Goal: Contribute content: Contribute content

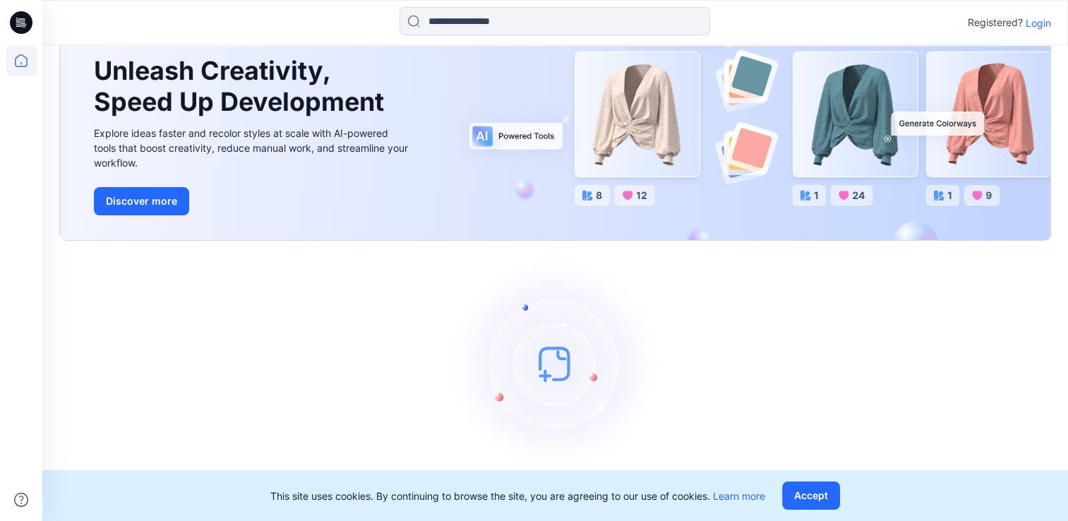
scroll to position [81, 0]
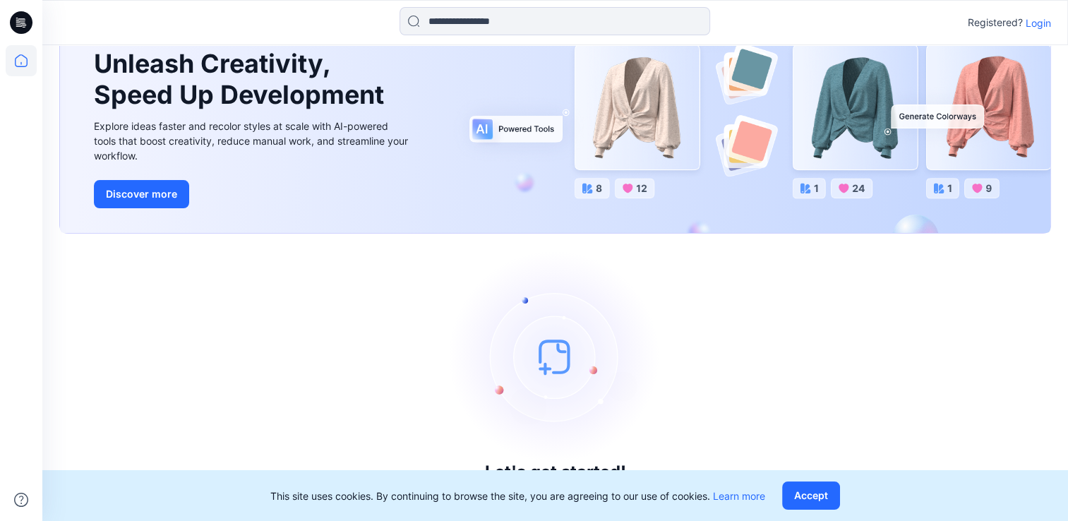
click at [1036, 23] on p "Login" at bounding box center [1037, 23] width 25 height 15
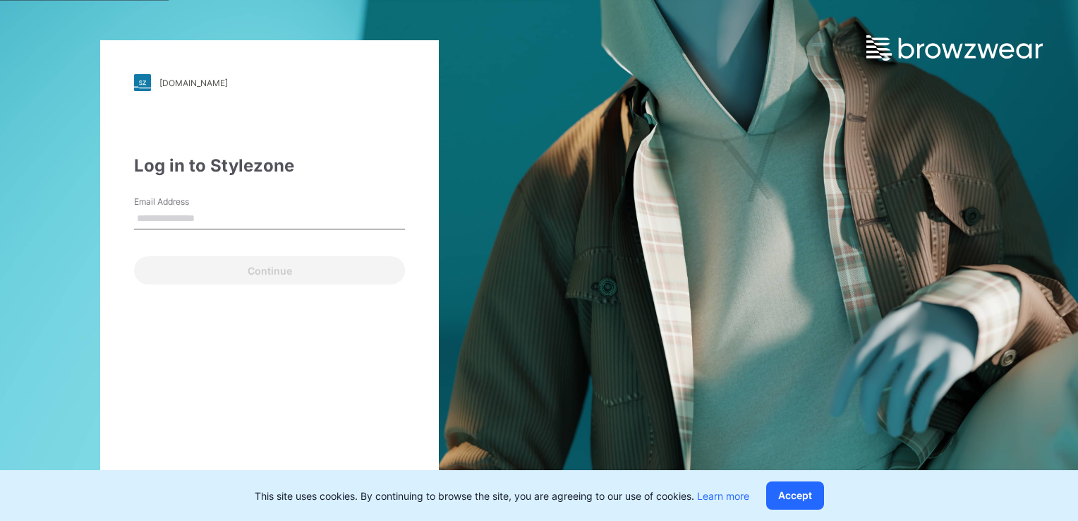
click at [162, 218] on input "Email Address" at bounding box center [269, 218] width 271 height 21
type input "**********"
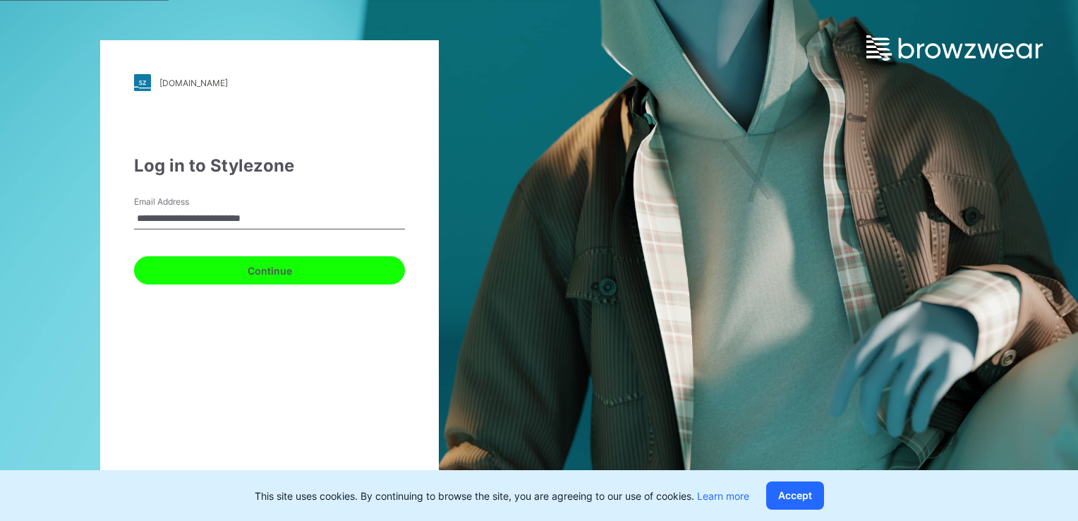
click at [268, 270] on button "Continue" at bounding box center [269, 270] width 271 height 28
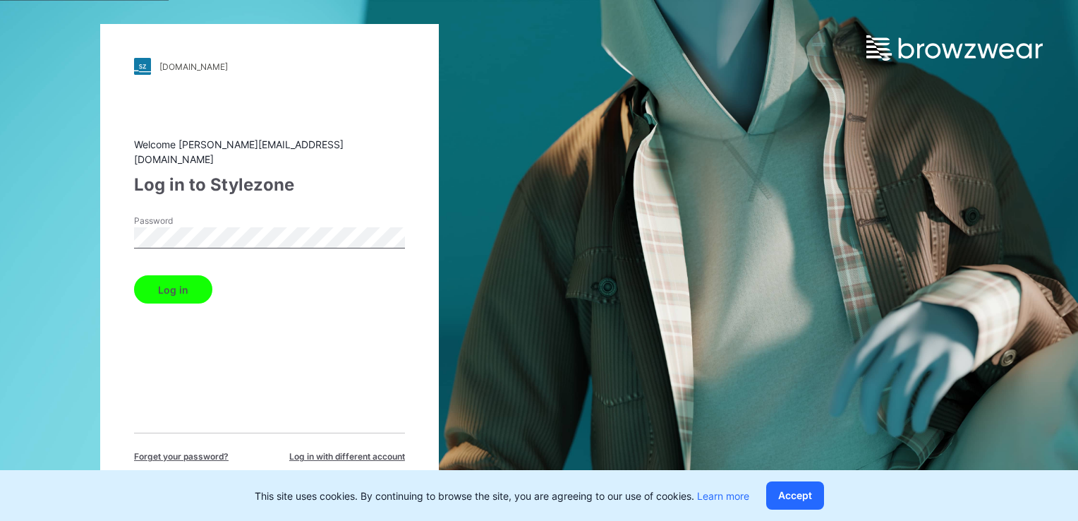
click at [183, 281] on button "Log in" at bounding box center [173, 289] width 78 height 28
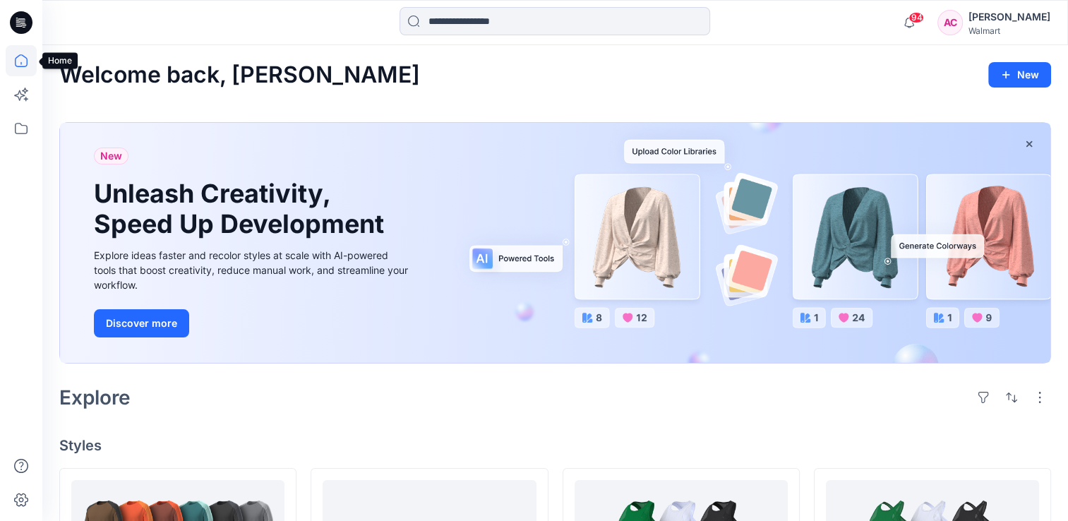
click at [20, 63] on icon at bounding box center [21, 60] width 31 height 31
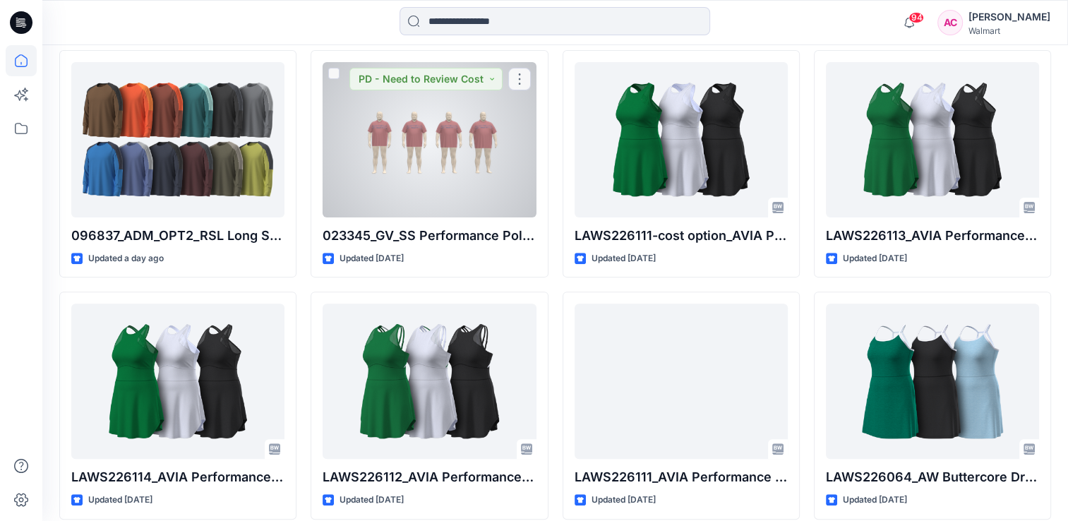
scroll to position [423, 0]
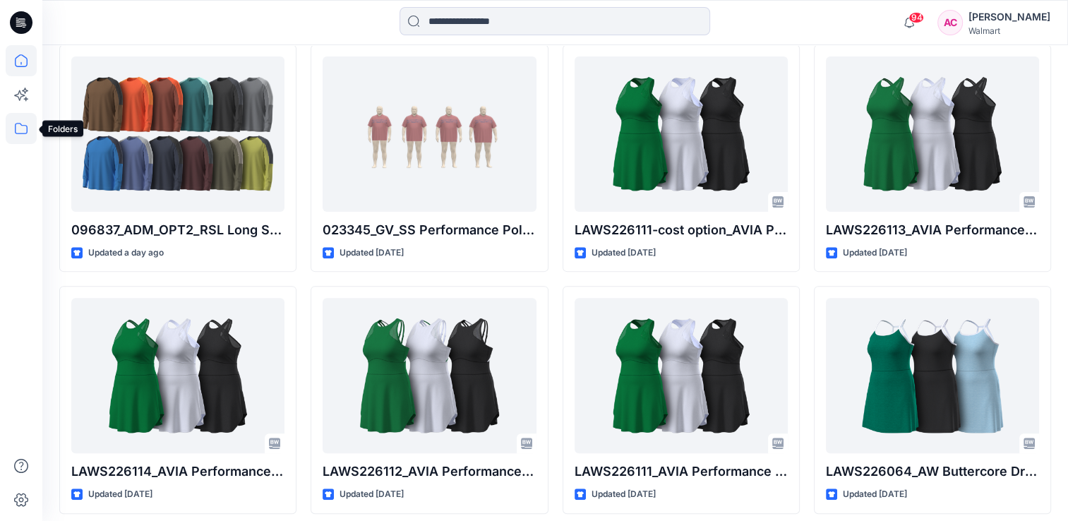
click at [20, 128] on icon at bounding box center [21, 128] width 31 height 31
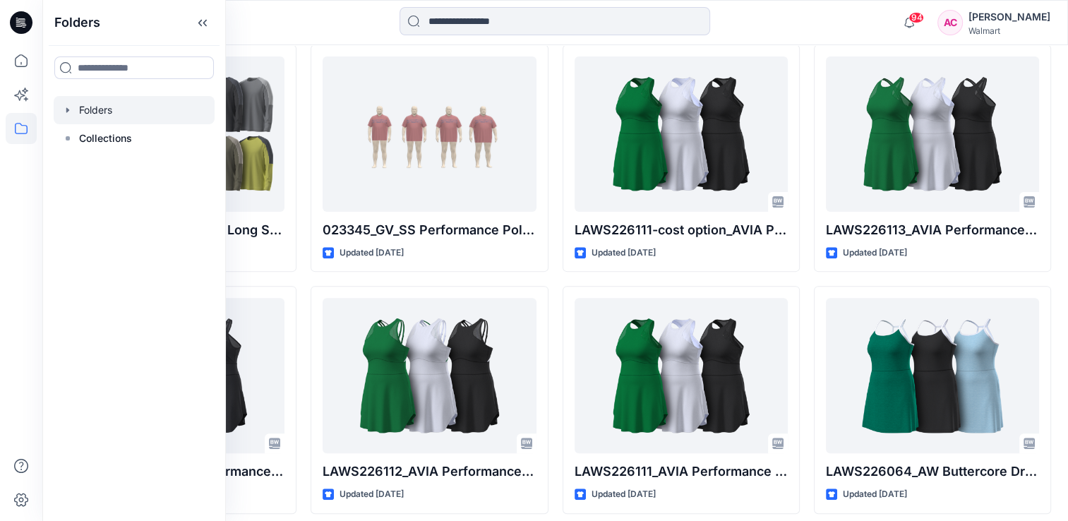
click at [93, 110] on div at bounding box center [134, 110] width 161 height 28
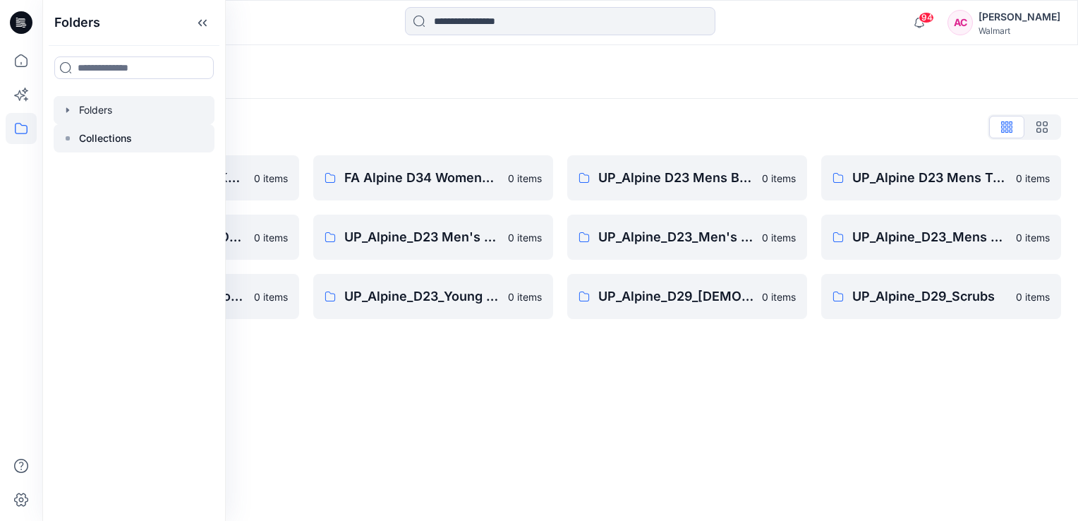
click at [120, 137] on p "Collections" at bounding box center [105, 138] width 53 height 17
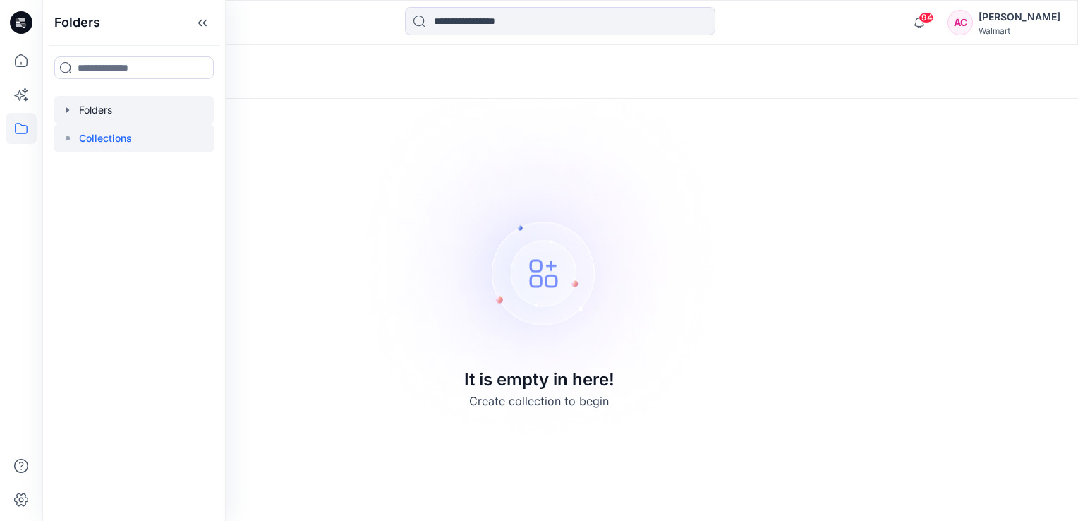
click at [93, 112] on div at bounding box center [134, 110] width 161 height 28
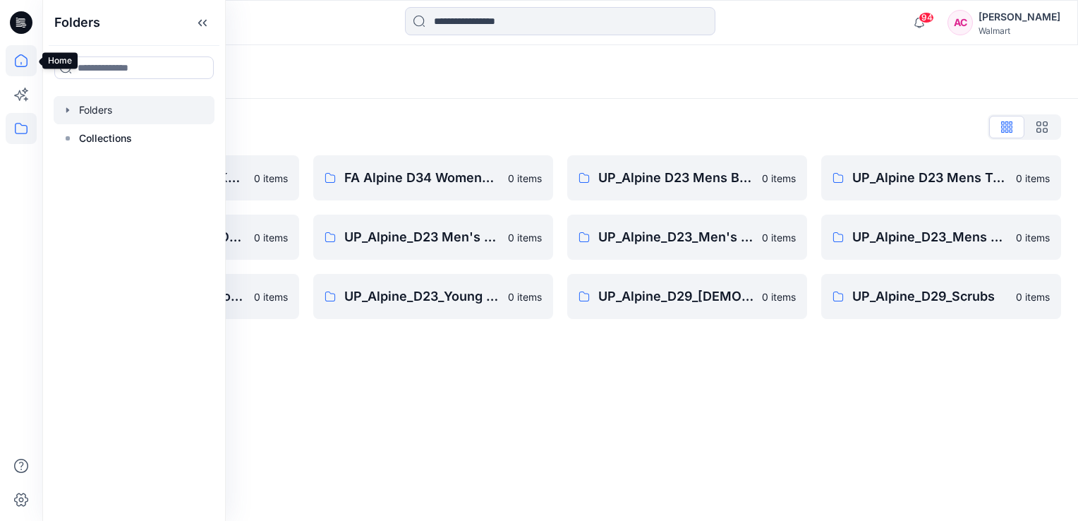
click at [16, 56] on icon at bounding box center [21, 60] width 31 height 31
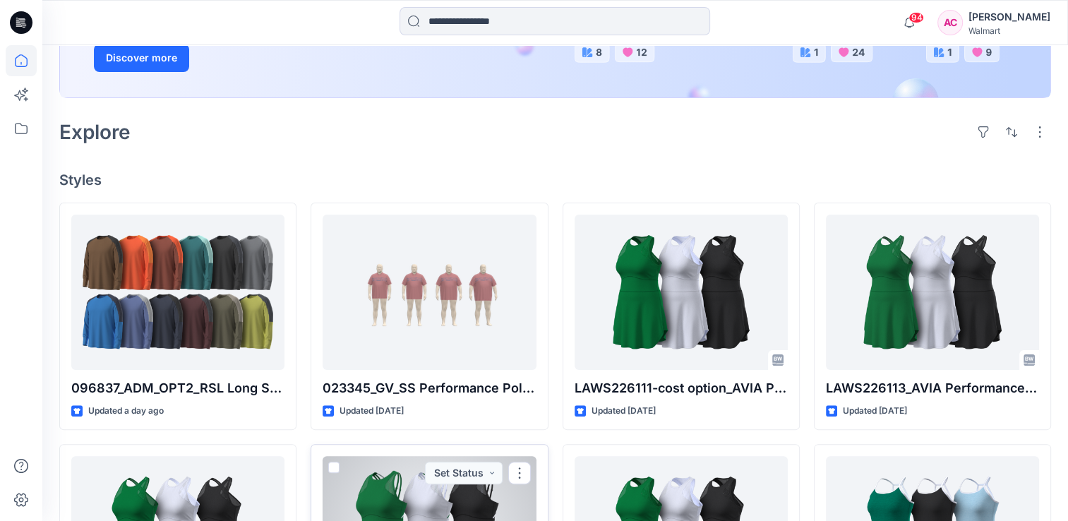
scroll to position [212, 0]
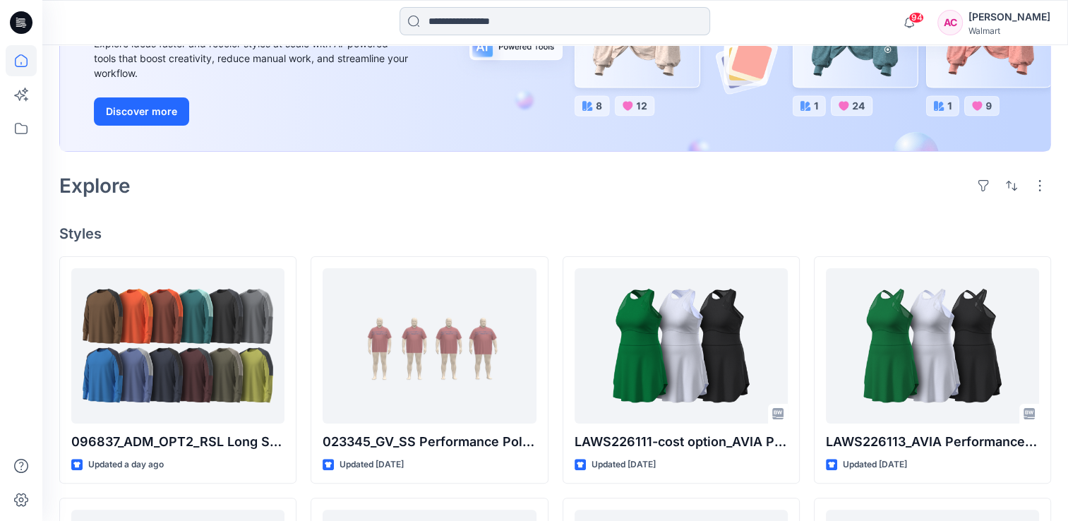
click at [469, 20] on input at bounding box center [554, 21] width 311 height 28
click at [320, 202] on div "Explore" at bounding box center [555, 186] width 992 height 34
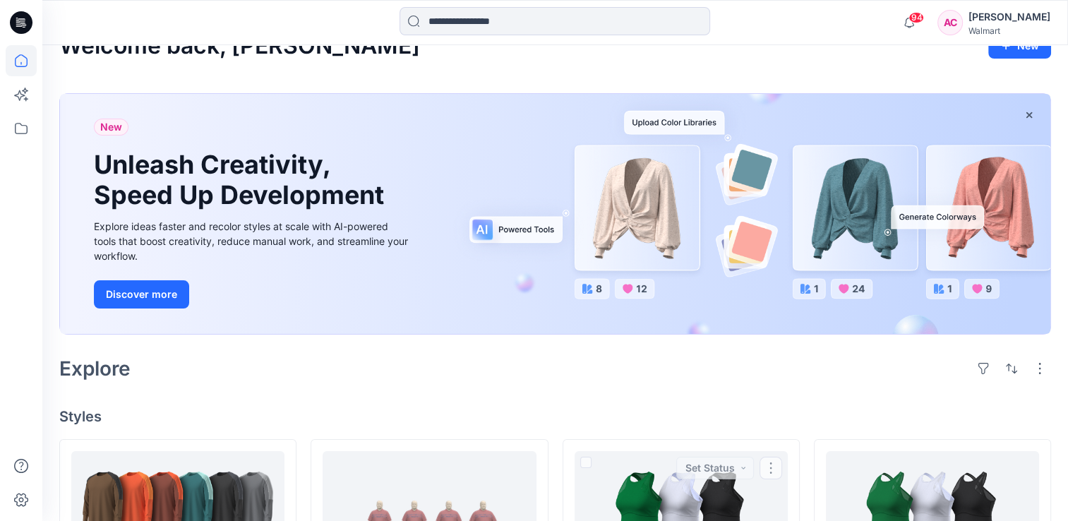
scroll to position [0, 0]
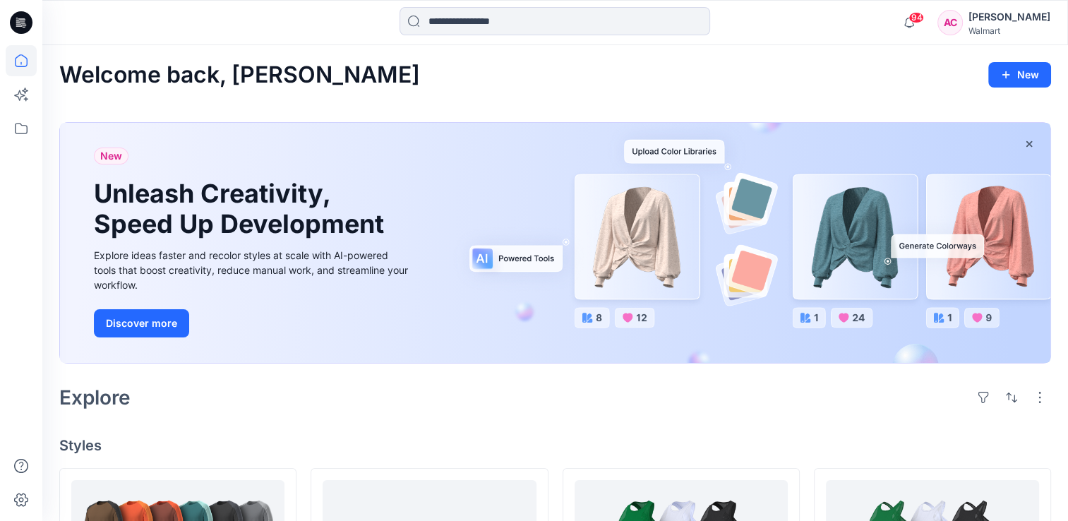
click at [912, 70] on div "Welcome back, Arunita New" at bounding box center [555, 75] width 992 height 26
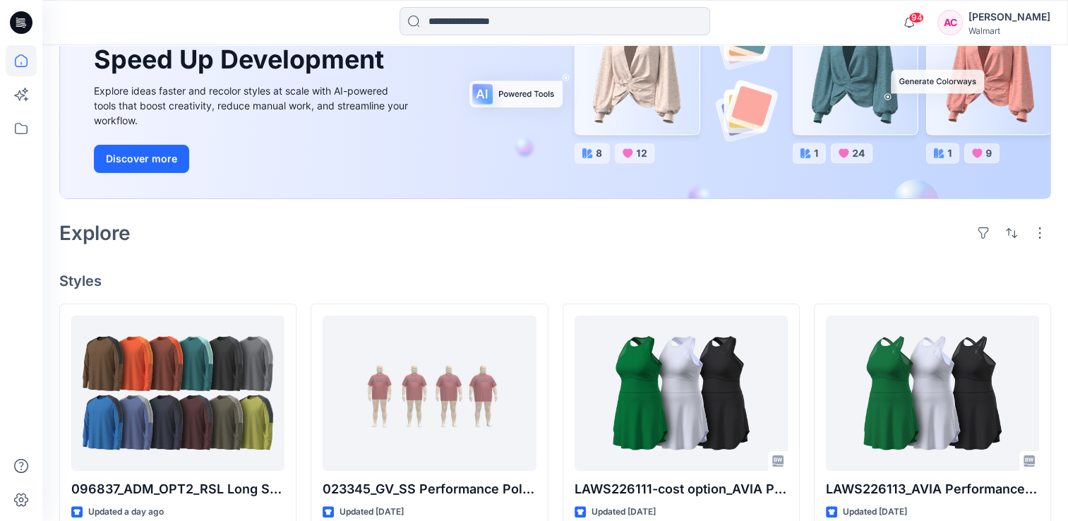
scroll to position [212, 0]
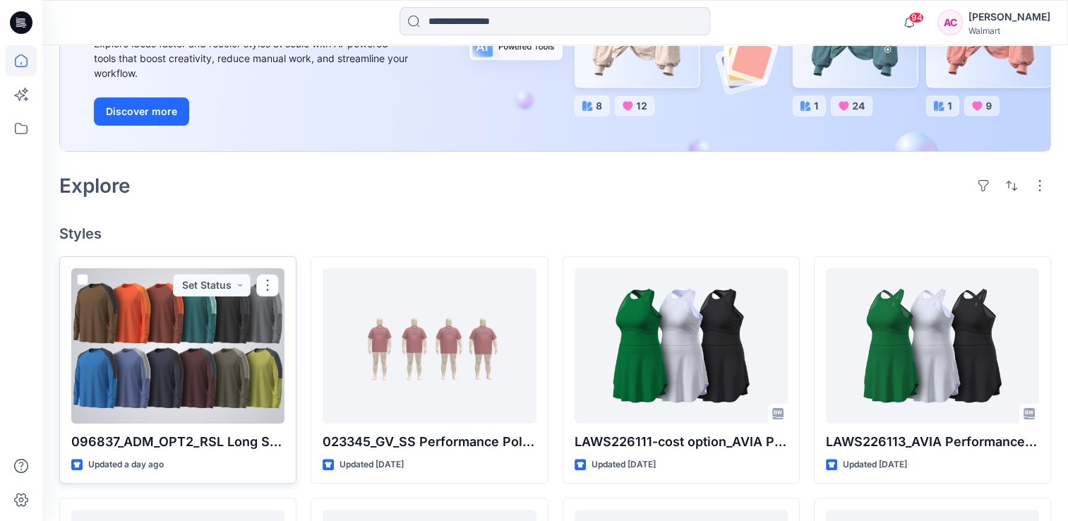
click at [183, 370] on div at bounding box center [177, 345] width 213 height 155
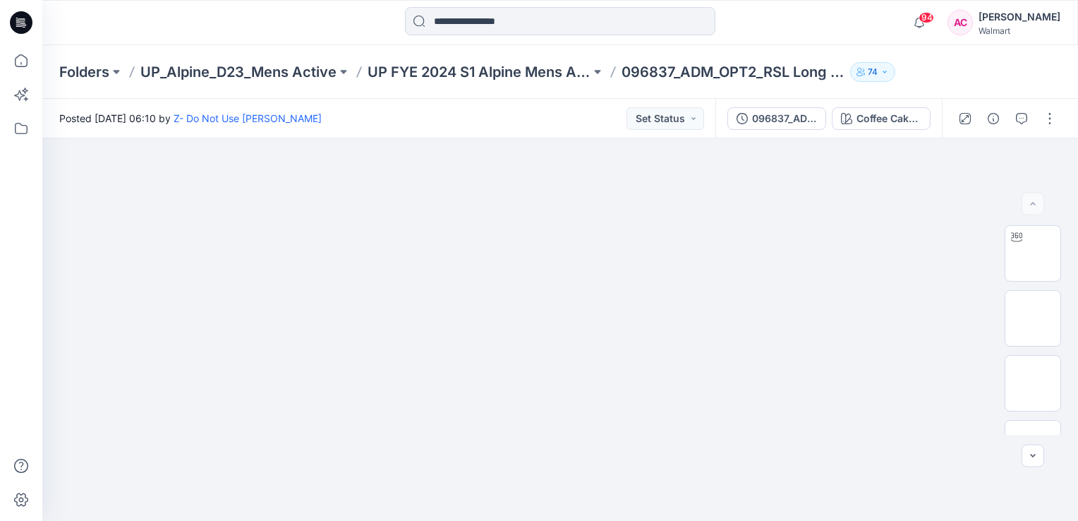
drag, startPoint x: 988, startPoint y: 32, endPoint x: 800, endPoint y: 30, distance: 187.7
click at [800, 30] on div at bounding box center [560, 22] width 518 height 31
click at [90, 71] on p "Folders" at bounding box center [84, 72] width 50 height 20
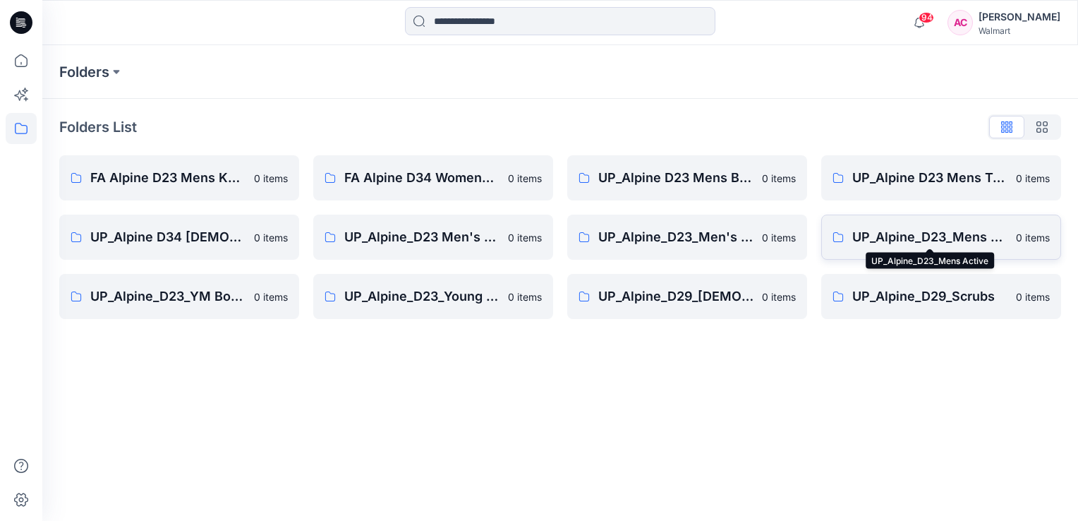
click at [923, 236] on p "UP_Alpine_D23_Mens Active" at bounding box center [930, 237] width 155 height 20
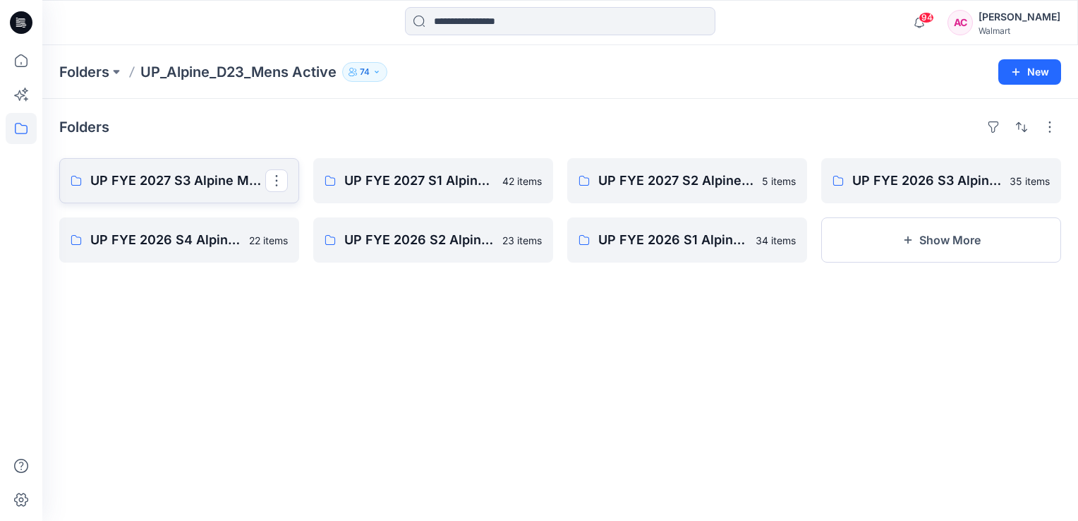
click at [173, 182] on p "UP FYE 2027 S3 Alpine Men's Active Alpine" at bounding box center [177, 181] width 175 height 20
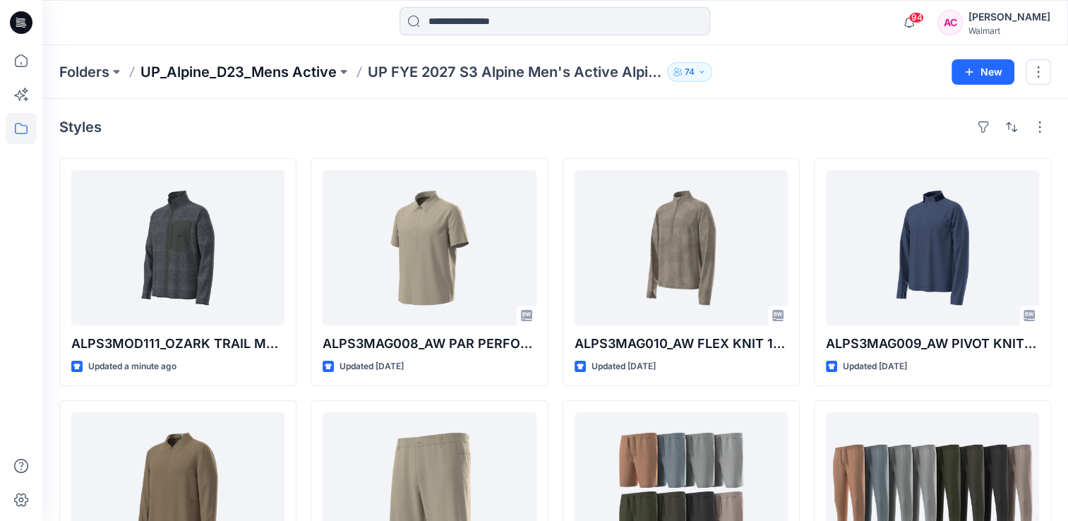
click at [260, 68] on p "UP_Alpine_D23_Mens Active" at bounding box center [238, 72] width 196 height 20
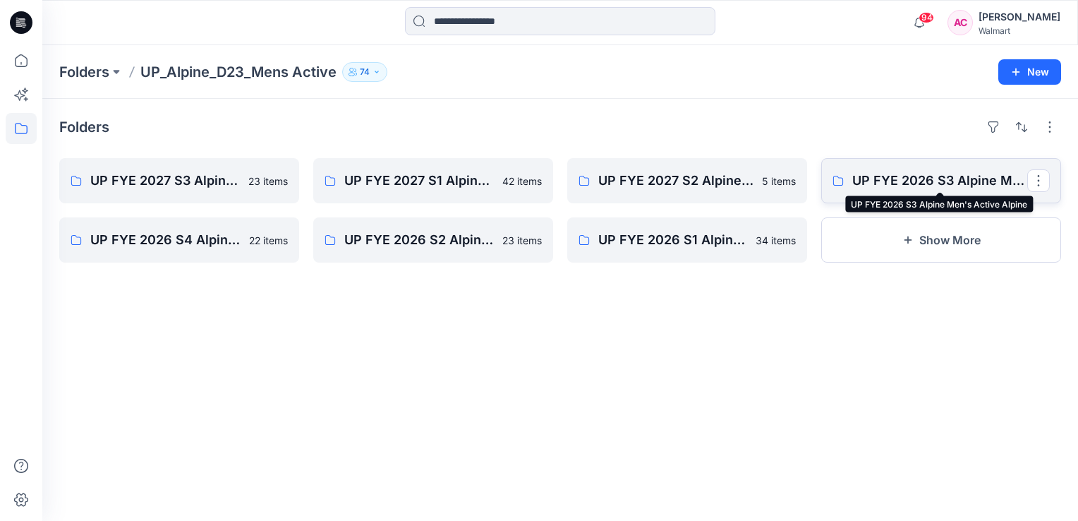
click at [893, 180] on p "UP FYE 2026 S3 Alpine Men's Active Alpine" at bounding box center [940, 181] width 175 height 20
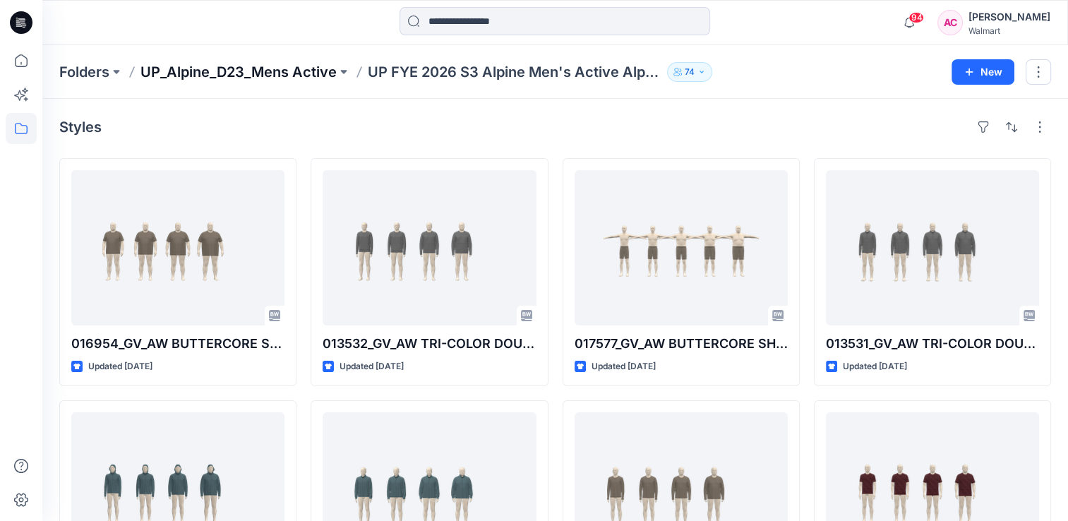
click at [222, 76] on p "UP_Alpine_D23_Mens Active" at bounding box center [238, 72] width 196 height 20
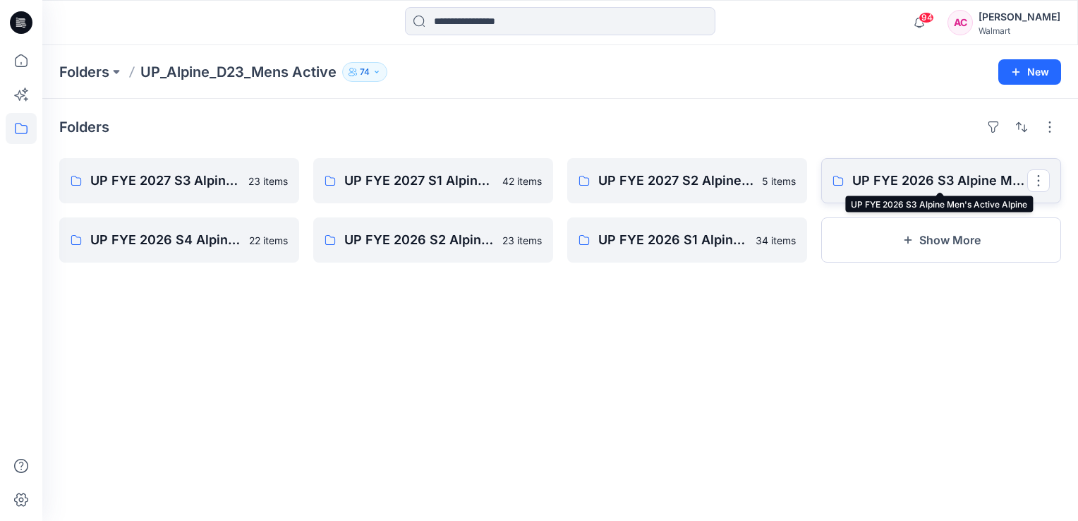
click at [883, 186] on p "UP FYE 2026 S3 Alpine Men's Active Alpine" at bounding box center [940, 181] width 175 height 20
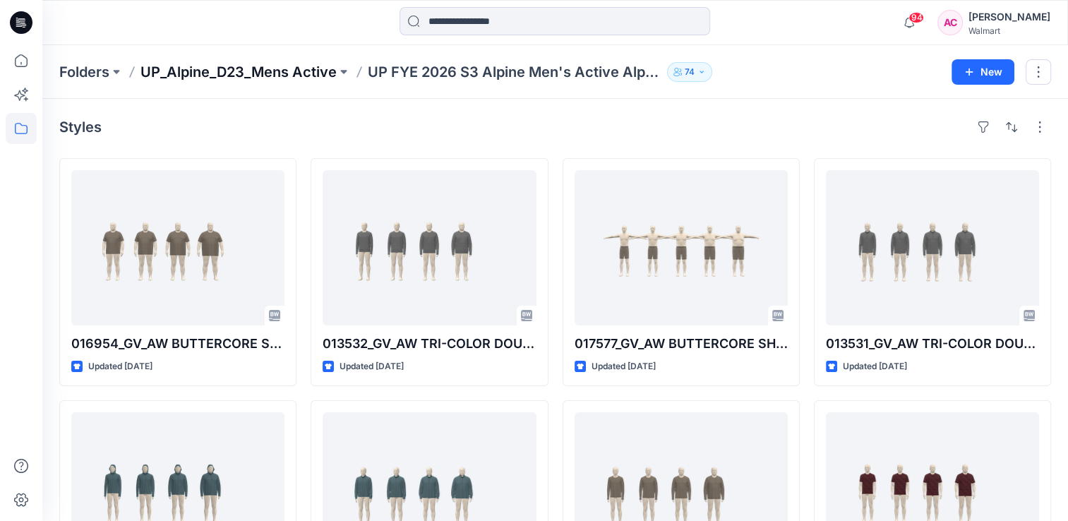
click at [301, 70] on p "UP_Alpine_D23_Mens Active" at bounding box center [238, 72] width 196 height 20
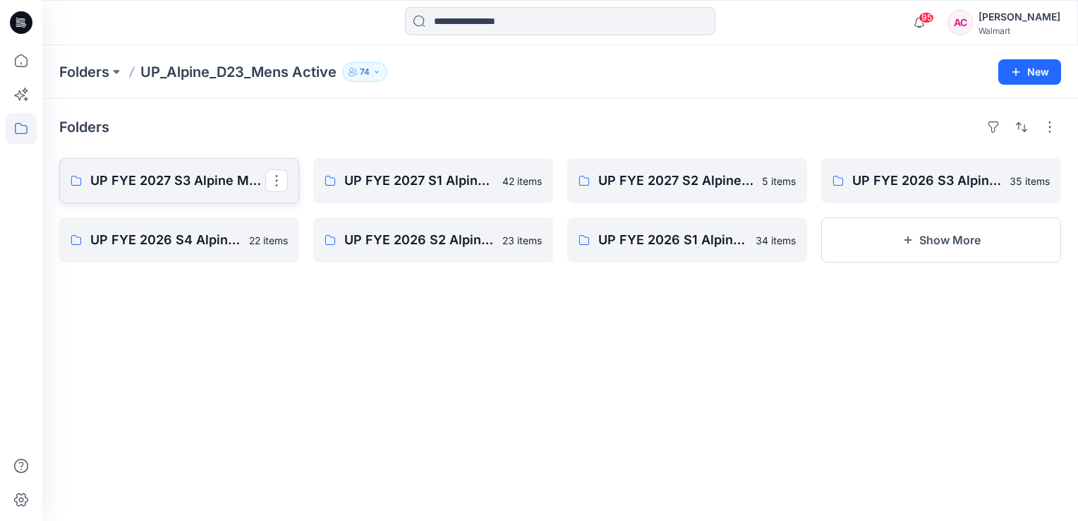
click at [171, 179] on p "UP FYE 2027 S3 Alpine Men's Active Alpine" at bounding box center [177, 181] width 175 height 20
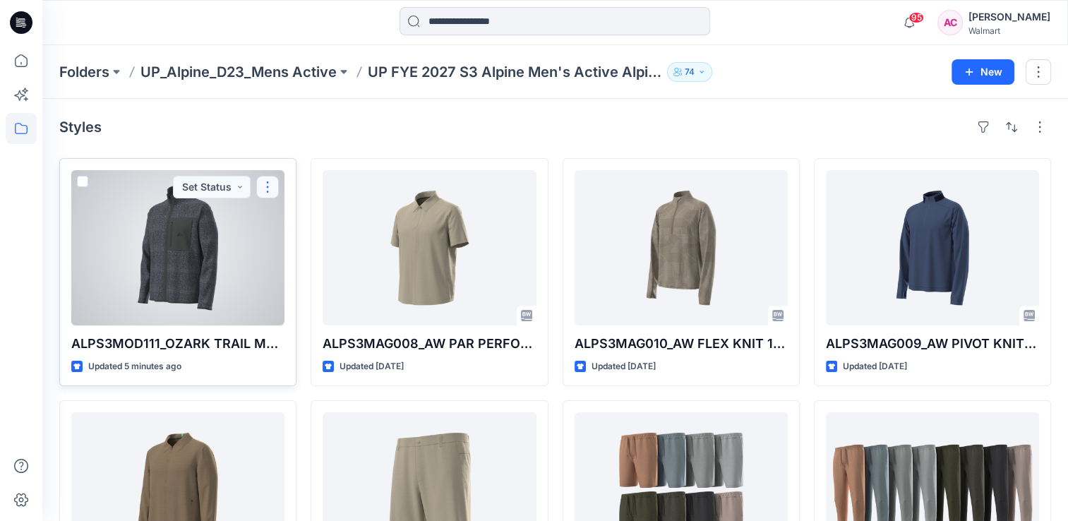
click at [267, 185] on button "button" at bounding box center [267, 187] width 23 height 23
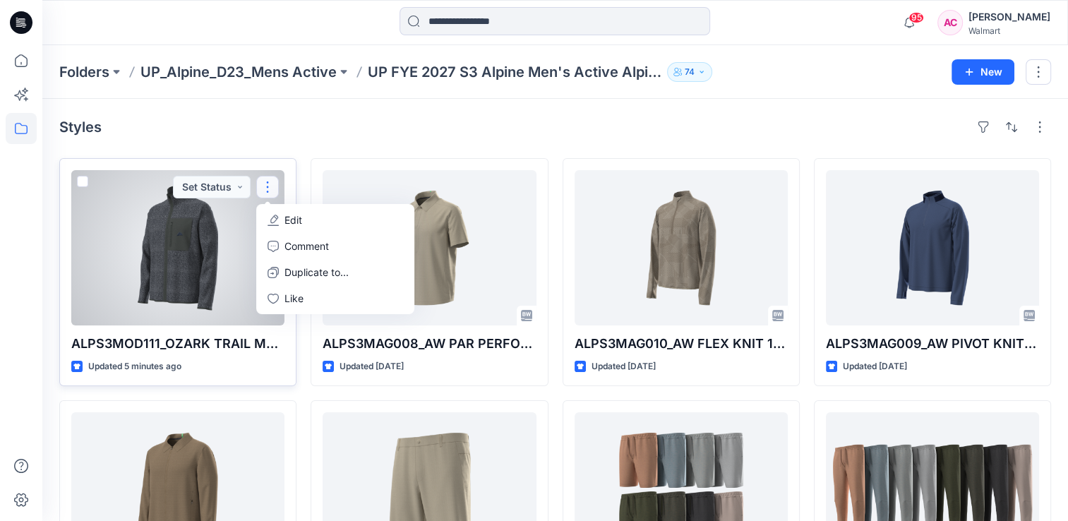
click at [151, 281] on div at bounding box center [177, 247] width 213 height 155
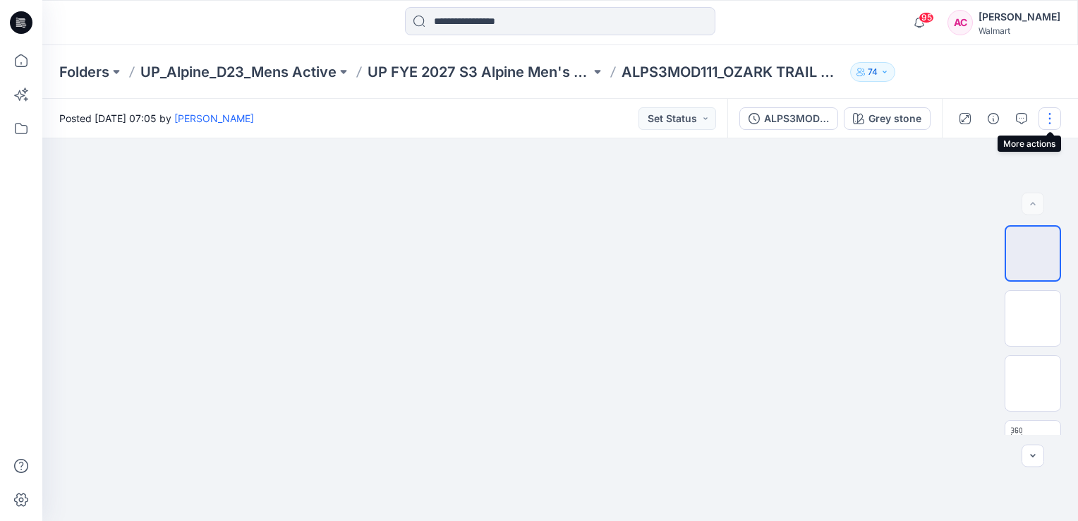
click at [1052, 118] on button "button" at bounding box center [1050, 118] width 23 height 23
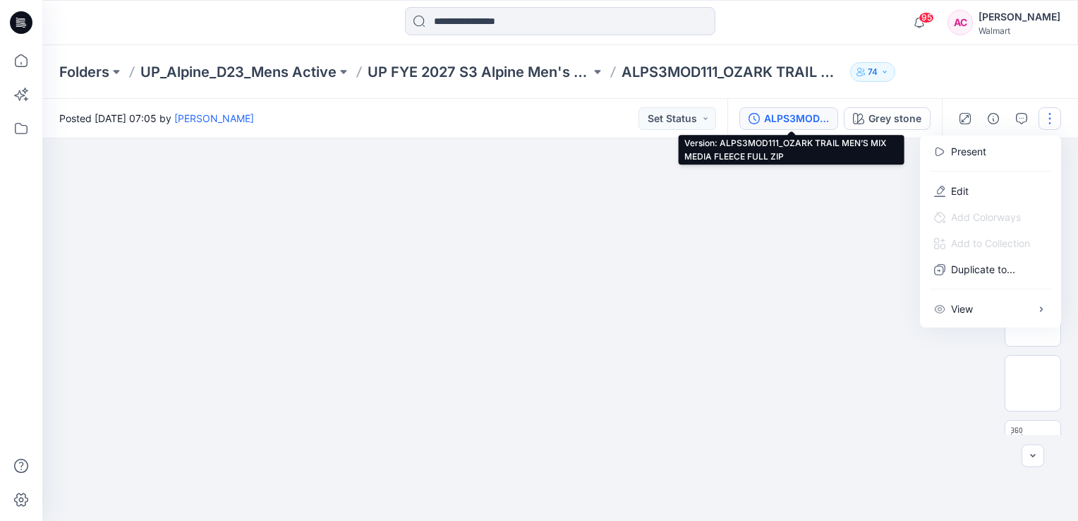
click at [770, 116] on div "ALPS3MOD111_OZARK TRAIL MEN’S MIX MEDIA FLEECE FULL ZIP" at bounding box center [796, 119] width 65 height 16
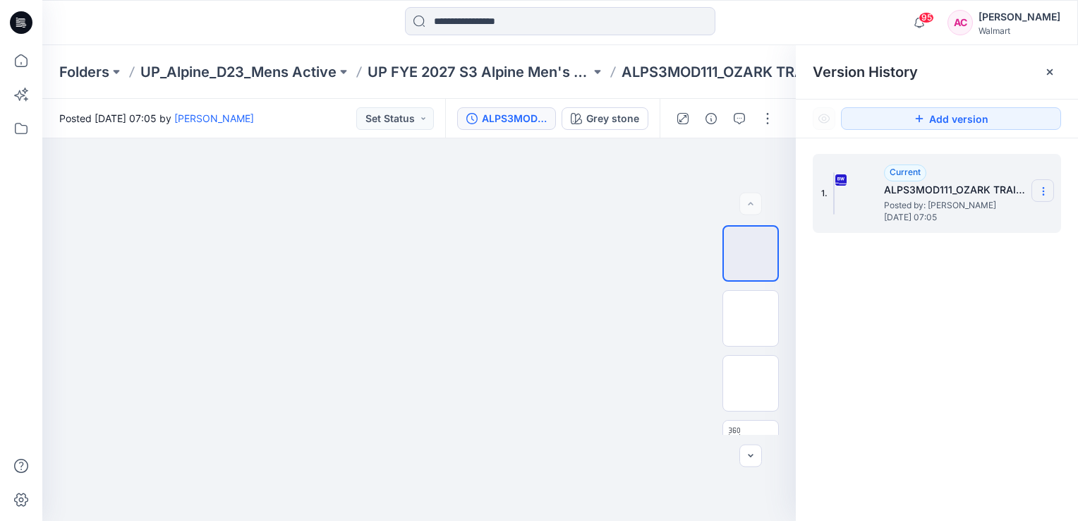
click at [1043, 189] on icon at bounding box center [1043, 191] width 11 height 11
click at [932, 353] on div "1. Current ALPS3MOD111_OZARK TRAIL MEN’S MIX MEDIA FLEECE FULL ZIP Posted by: A…" at bounding box center [937, 339] width 282 height 403
click at [1043, 193] on icon at bounding box center [1043, 191] width 11 height 11
click at [872, 351] on div "1. Current ALPS3MOD111_OZARK TRAIL MEN’S MIX MEDIA FLEECE FULL ZIP Posted by: A…" at bounding box center [937, 339] width 282 height 403
click at [1050, 67] on icon at bounding box center [1049, 71] width 11 height 11
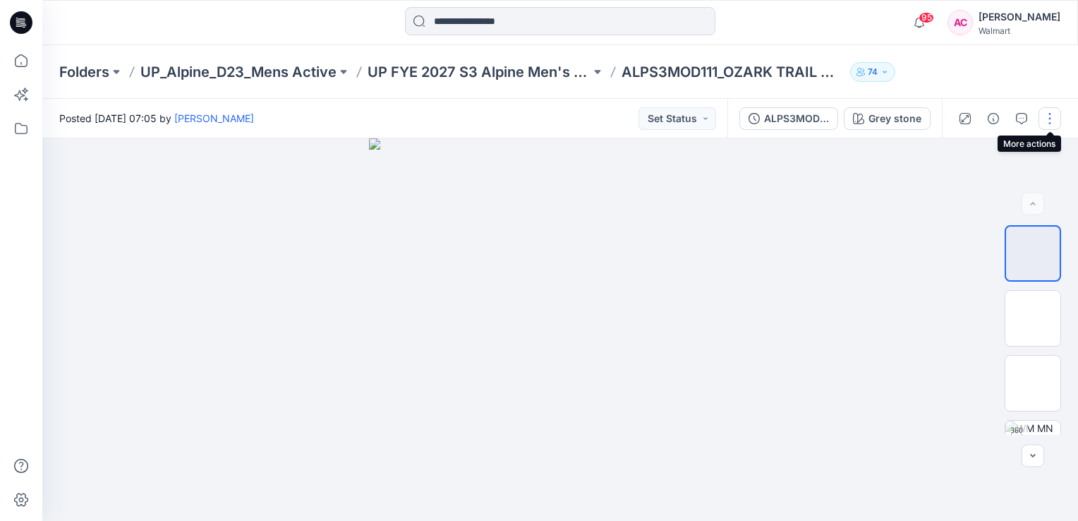
click at [1051, 120] on button "button" at bounding box center [1050, 118] width 23 height 23
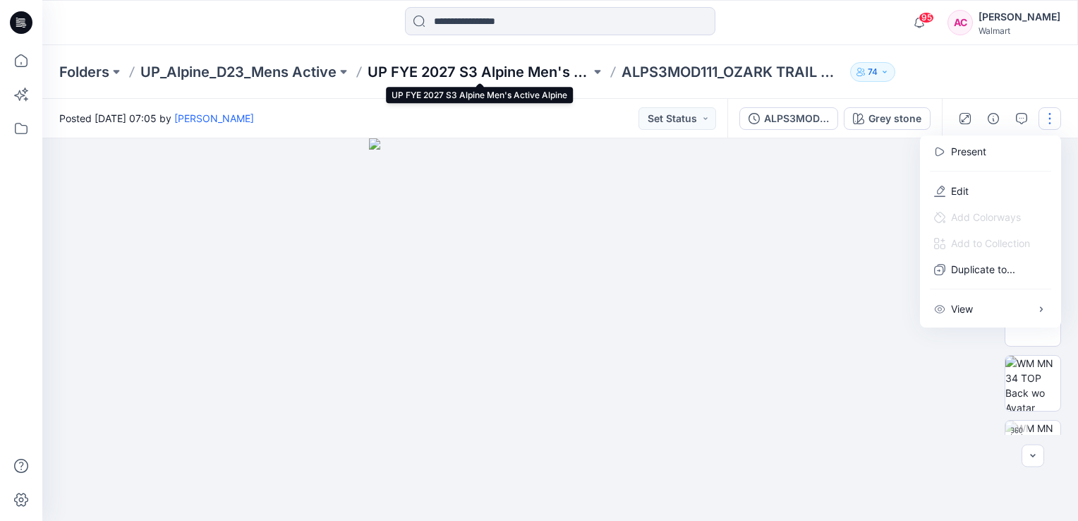
click at [469, 66] on p "UP FYE 2027 S3 Alpine Men's Active Alpine" at bounding box center [479, 72] width 223 height 20
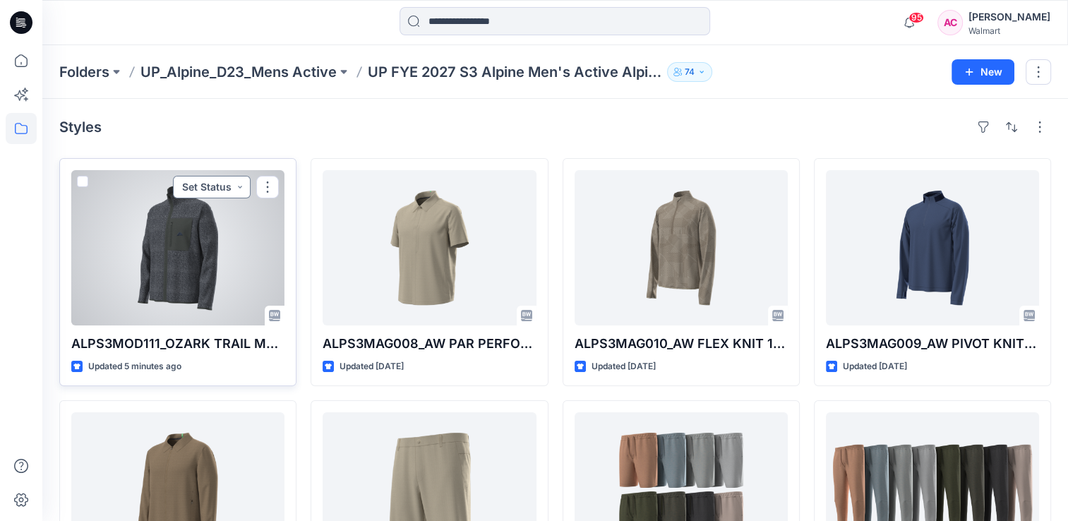
click at [236, 185] on button "Set Status" at bounding box center [212, 187] width 78 height 23
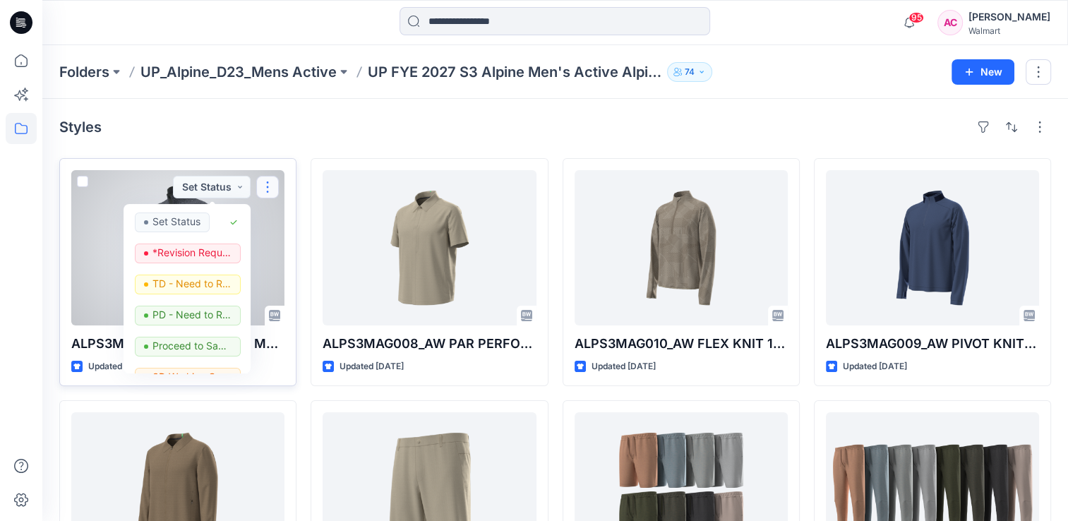
click at [269, 185] on button "button" at bounding box center [267, 187] width 23 height 23
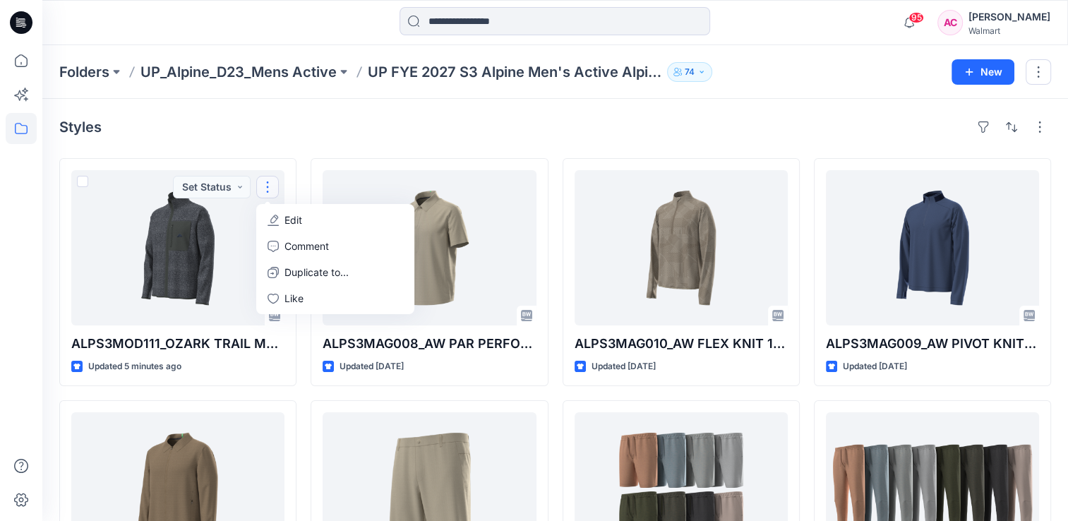
click at [251, 131] on div "Styles" at bounding box center [555, 127] width 992 height 23
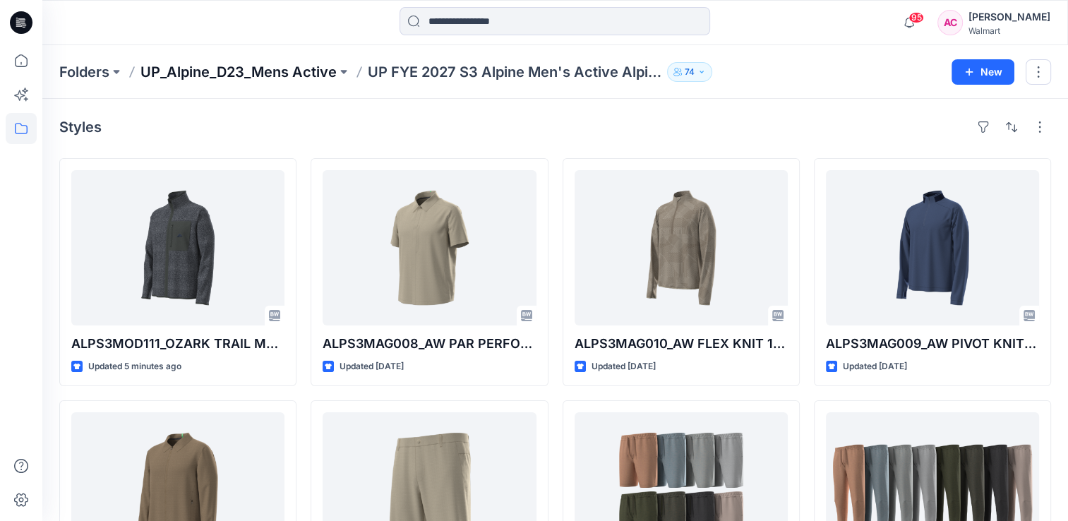
click at [308, 72] on p "UP_Alpine_D23_Mens Active" at bounding box center [238, 72] width 196 height 20
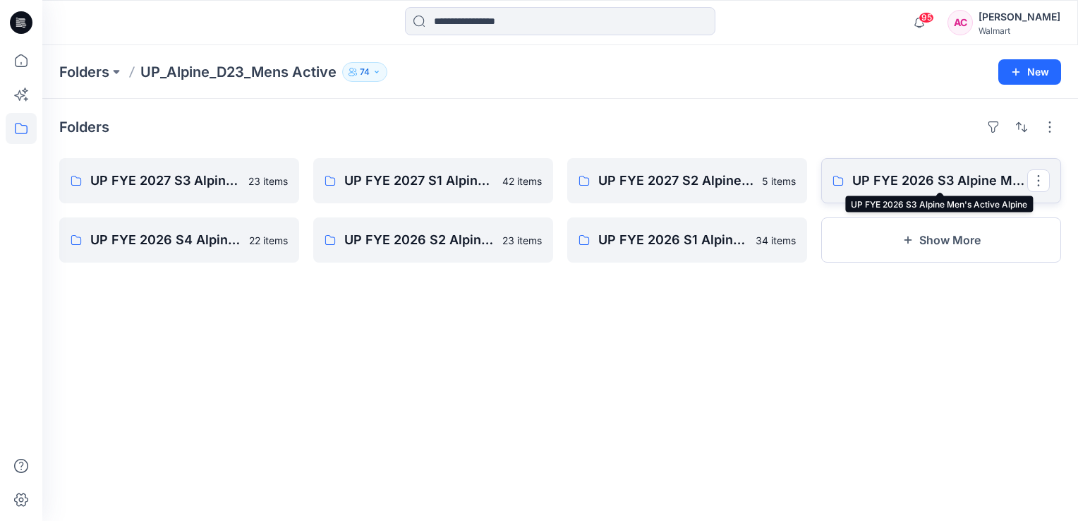
click at [910, 180] on p "UP FYE 2026 S3 Alpine Men's Active Alpine" at bounding box center [940, 181] width 175 height 20
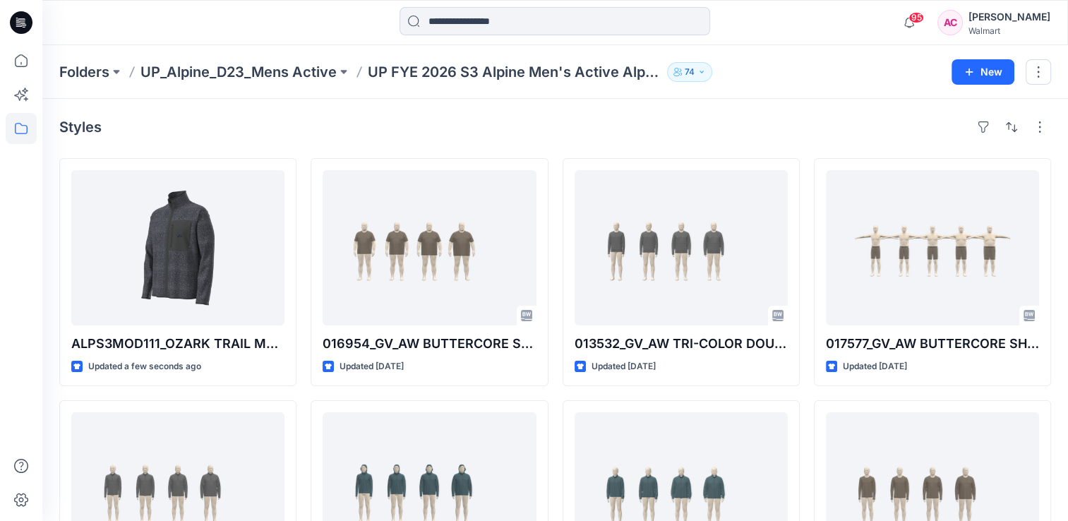
click at [248, 139] on div "Styles ALPS3MOD111_OZARK TRAIL MEN’S MIX MEDIA FLEECE FULL ZIP Updated a few se…" at bounding box center [554, 518] width 1025 height 838
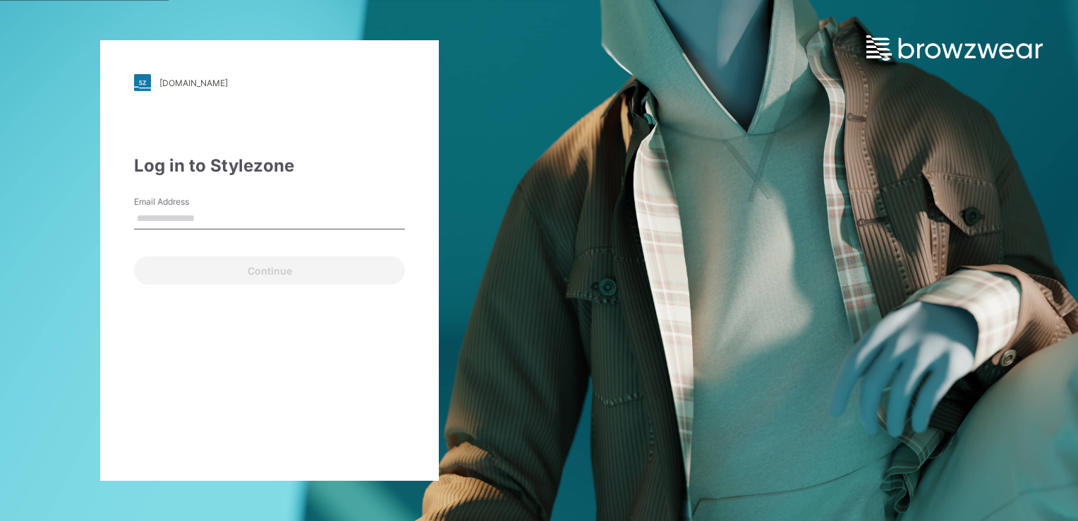
click at [161, 212] on input "Email Address" at bounding box center [269, 218] width 271 height 21
type input "**********"
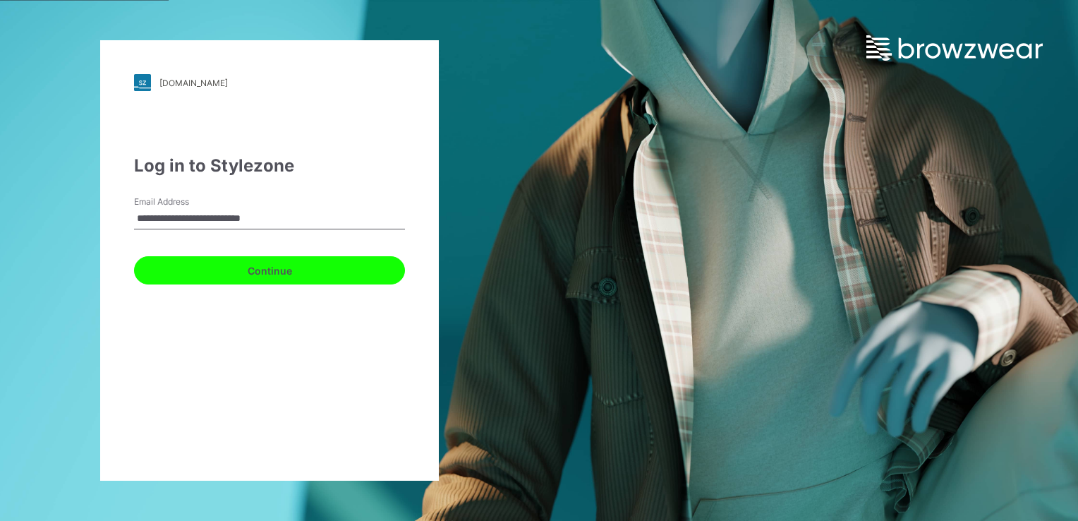
click at [257, 270] on button "Continue" at bounding box center [269, 270] width 271 height 28
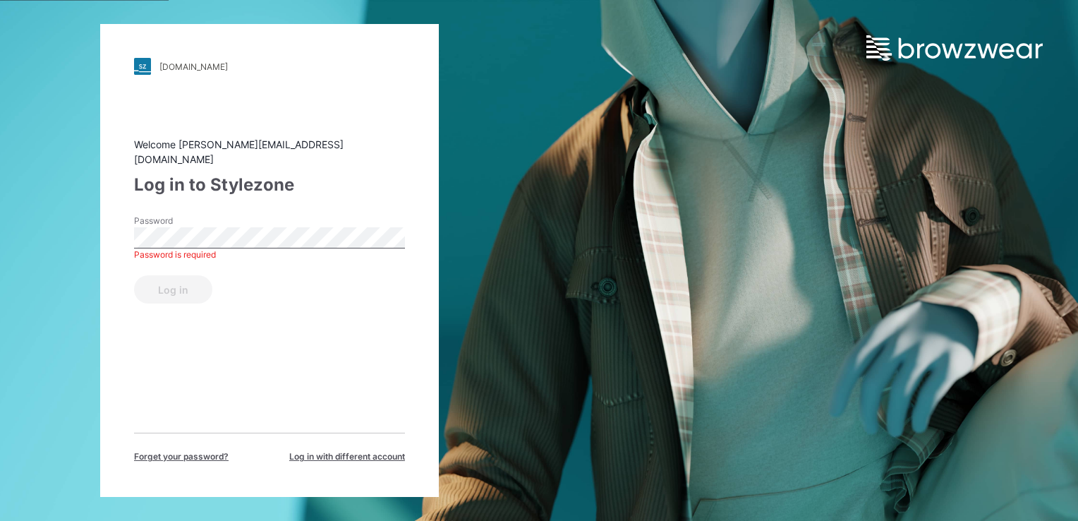
drag, startPoint x: 250, startPoint y: 411, endPoint x: 231, endPoint y: 394, distance: 24.5
click at [249, 411] on div "Welcome arunita.c@alpinecreations.com Log in to Stylezone Password Password is …" at bounding box center [269, 300] width 271 height 326
click at [186, 284] on button "Log in" at bounding box center [173, 289] width 78 height 28
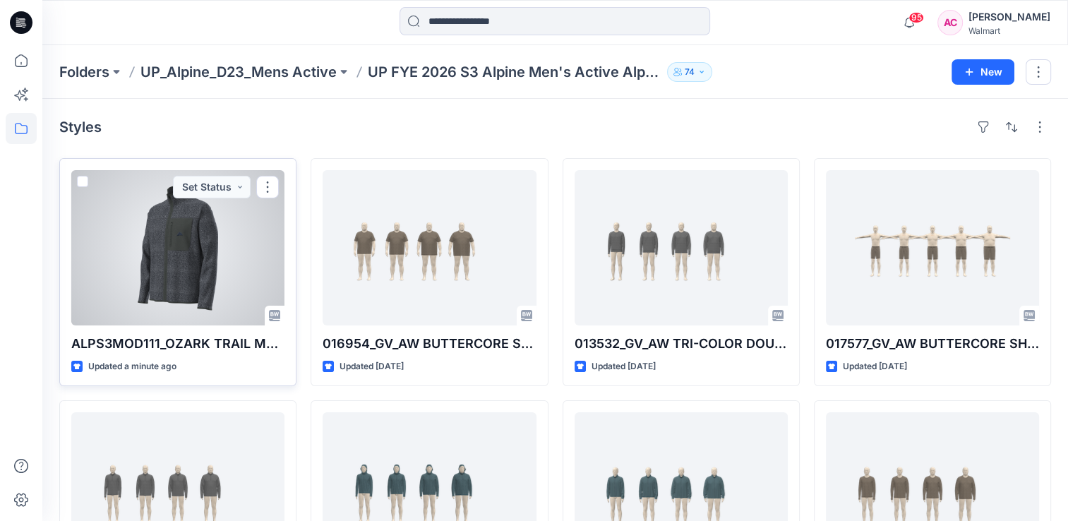
click at [200, 251] on div at bounding box center [177, 247] width 213 height 155
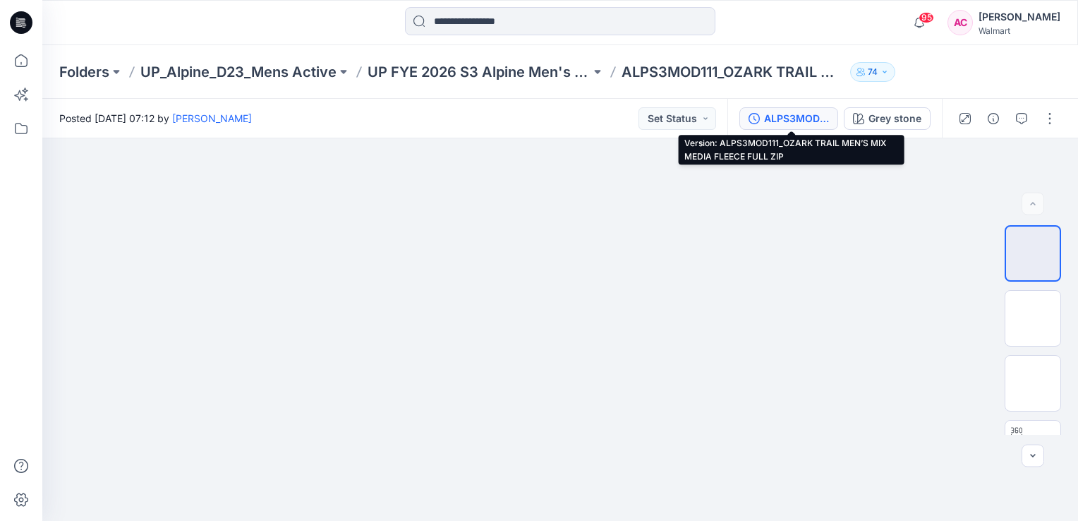
drag, startPoint x: 795, startPoint y: 119, endPoint x: 792, endPoint y: 133, distance: 14.4
click at [794, 119] on div "ALPS3MOD111_OZARK TRAIL MEN’S MIX MEDIA FLEECE FULL ZIP" at bounding box center [796, 119] width 65 height 16
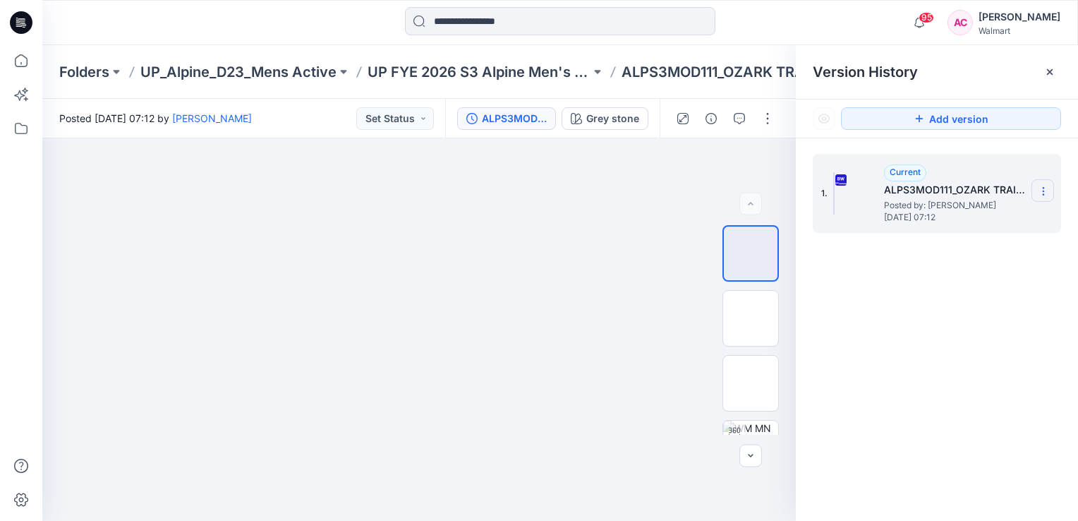
click at [1044, 190] on icon at bounding box center [1043, 191] width 11 height 11
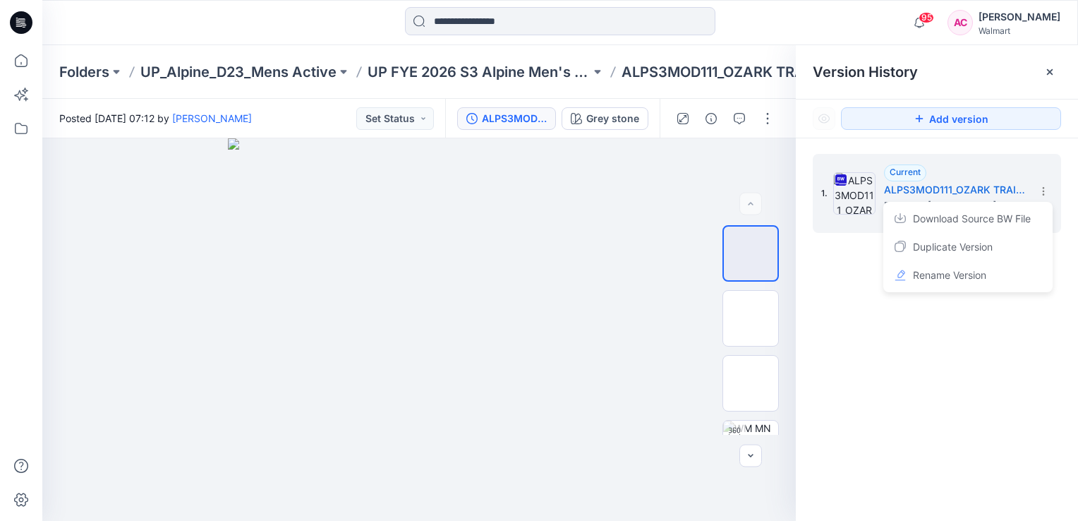
click at [947, 341] on div "1. Current ALPS3MOD111_OZARK TRAIL MEN’S MIX MEDIA FLEECE FULL ZIP Posted by: […" at bounding box center [937, 339] width 282 height 403
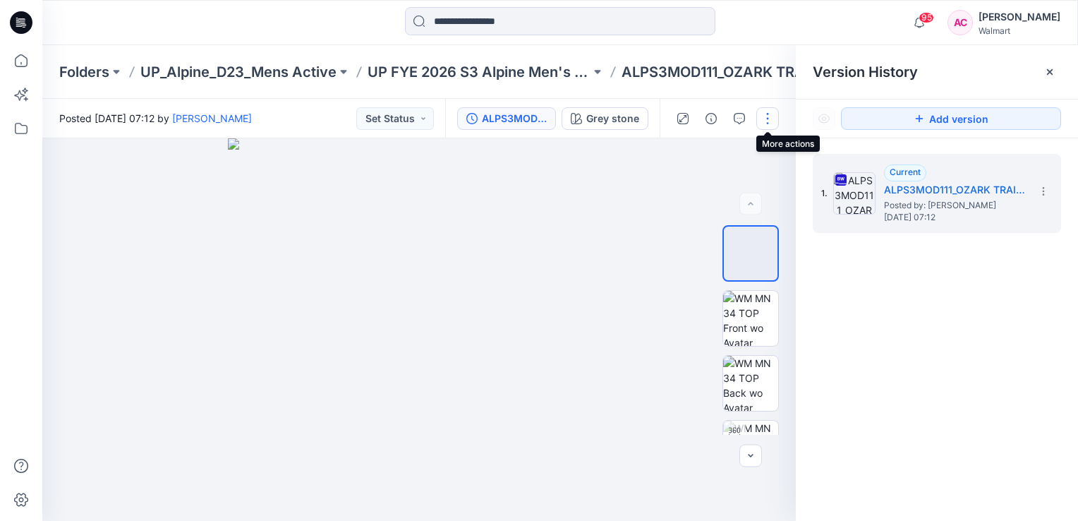
click at [768, 118] on button "button" at bounding box center [768, 118] width 23 height 23
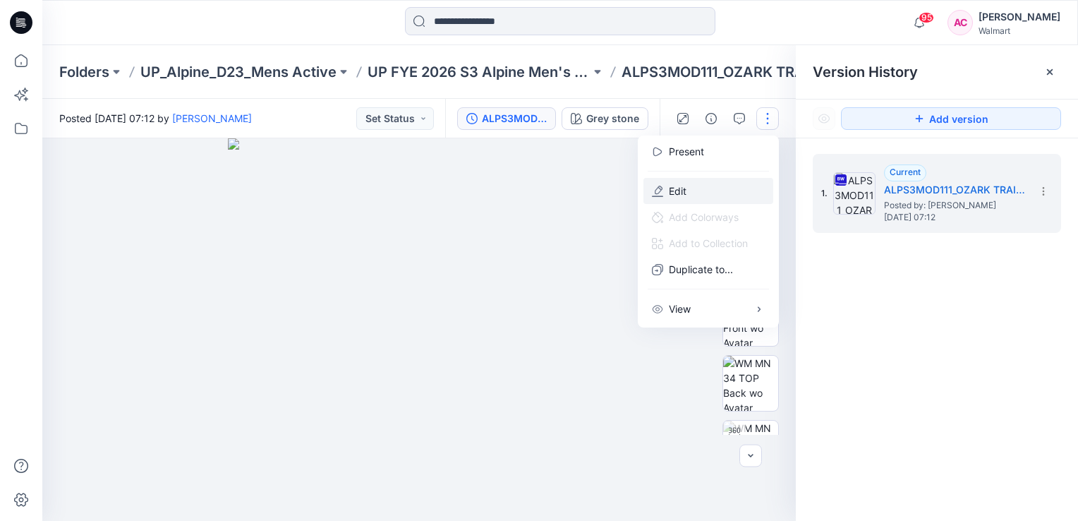
click at [684, 188] on p "Edit" at bounding box center [678, 190] width 18 height 15
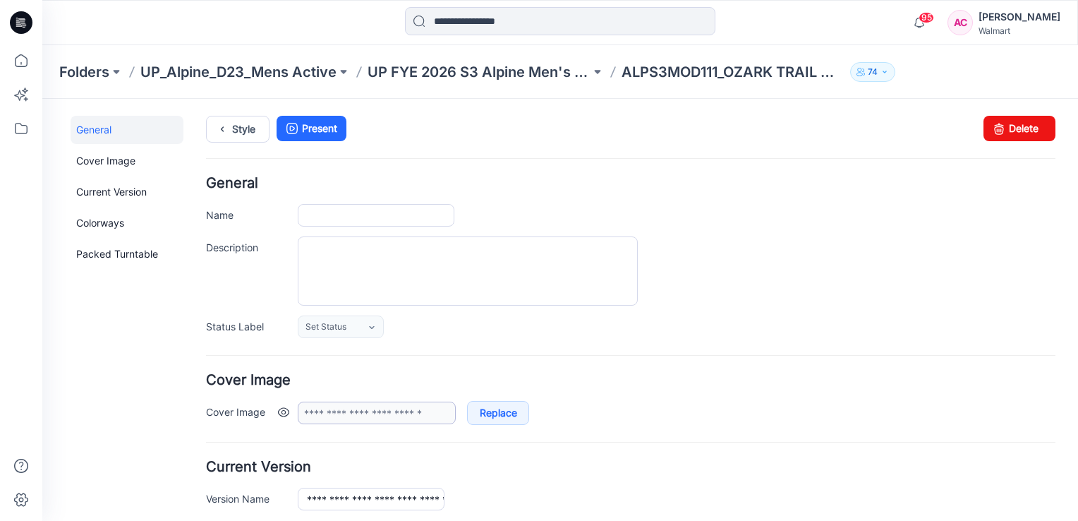
type input "**********"
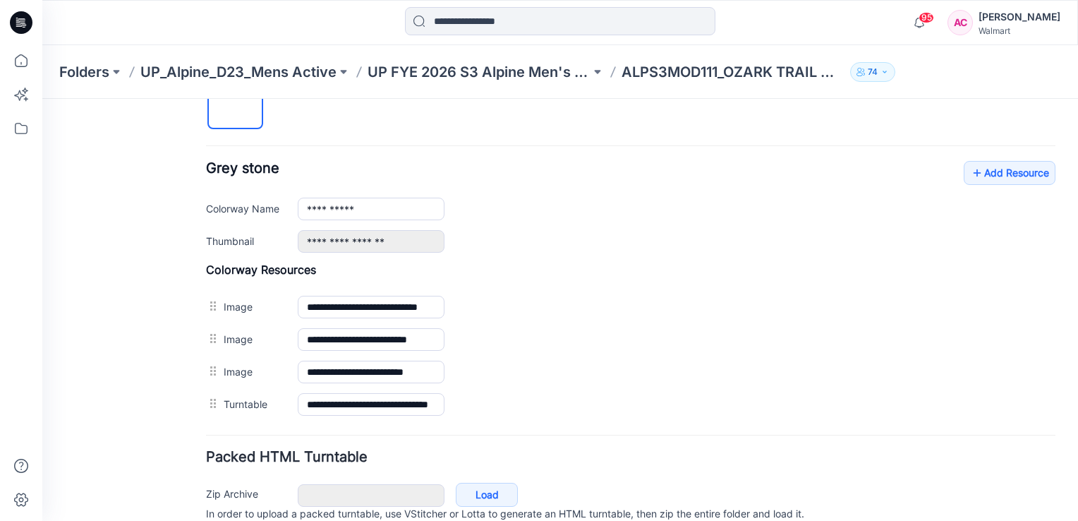
scroll to position [560, 0]
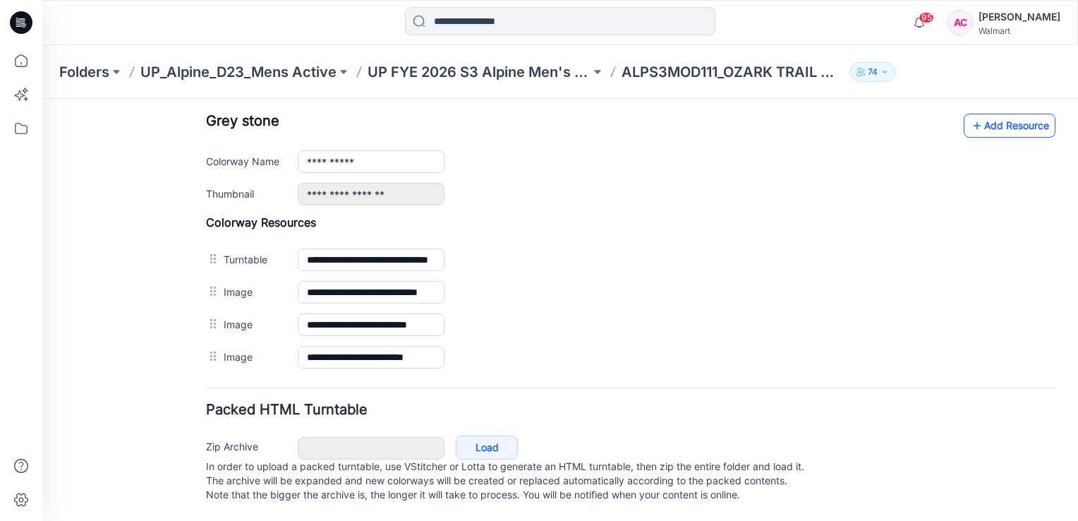
click at [982, 114] on link "Add Resource" at bounding box center [1010, 126] width 92 height 24
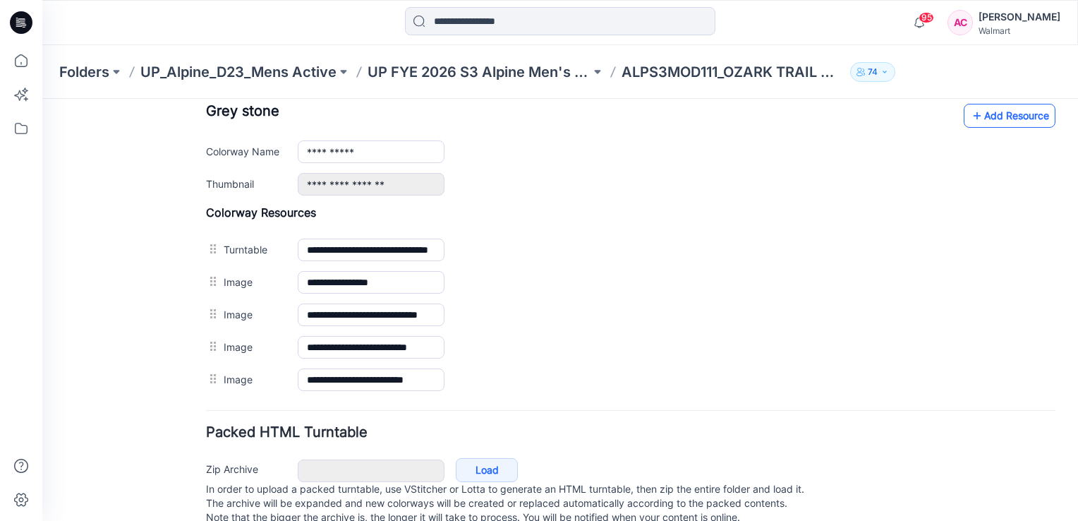
click at [1011, 104] on link "Add Resource" at bounding box center [1010, 116] width 92 height 24
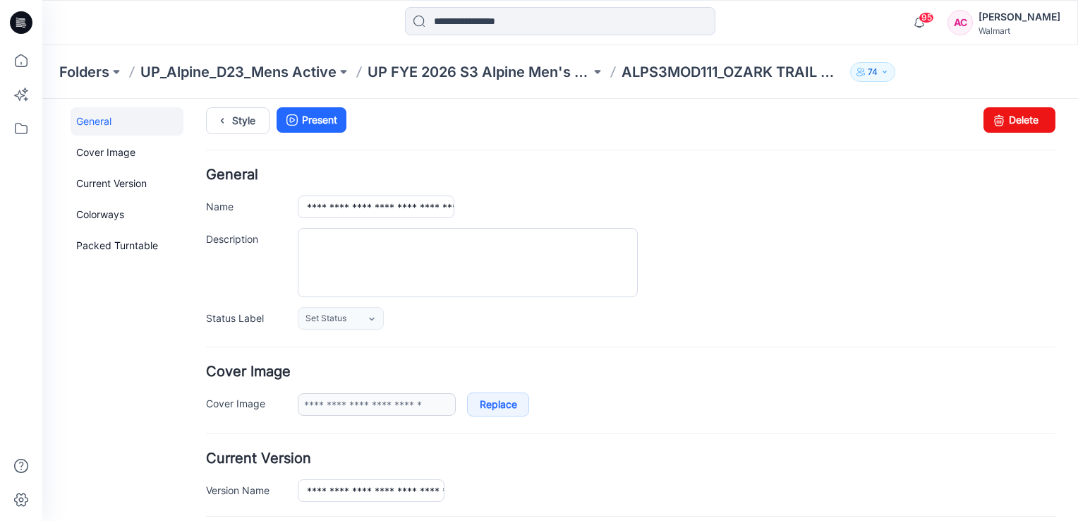
scroll to position [0, 0]
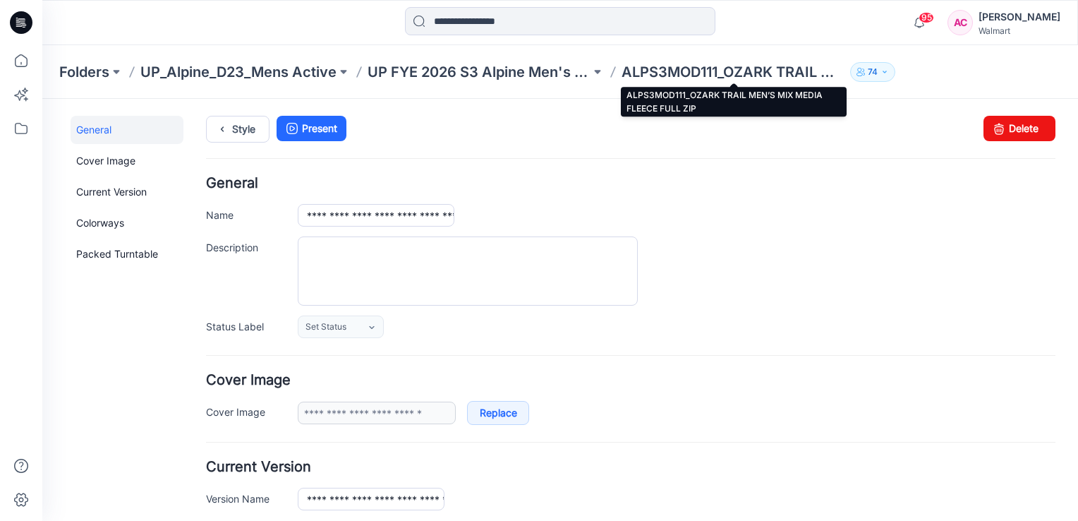
click at [700, 67] on p "ALPS3MOD111_OZARK TRAIL MEN’S MIX MEDIA FLEECE FULL ZIP" at bounding box center [733, 72] width 223 height 20
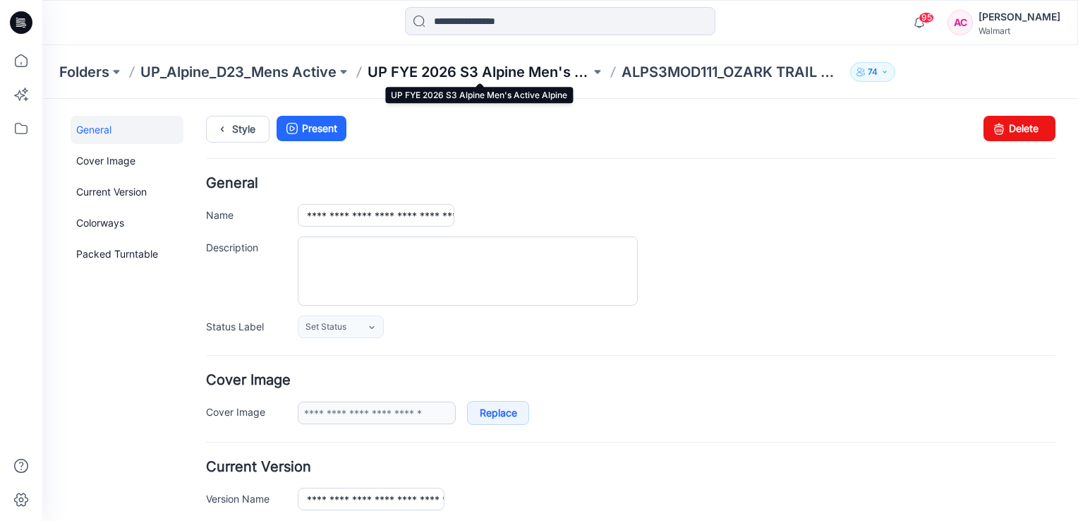
click at [525, 66] on p "UP FYE 2026 S3 Alpine Men's Active Alpine" at bounding box center [479, 72] width 223 height 20
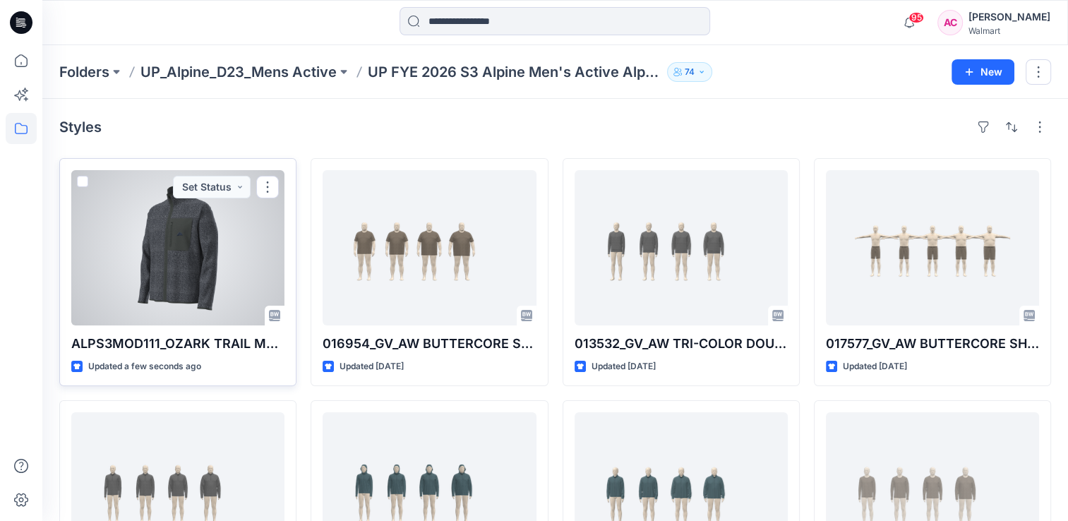
click at [173, 258] on div at bounding box center [177, 247] width 213 height 155
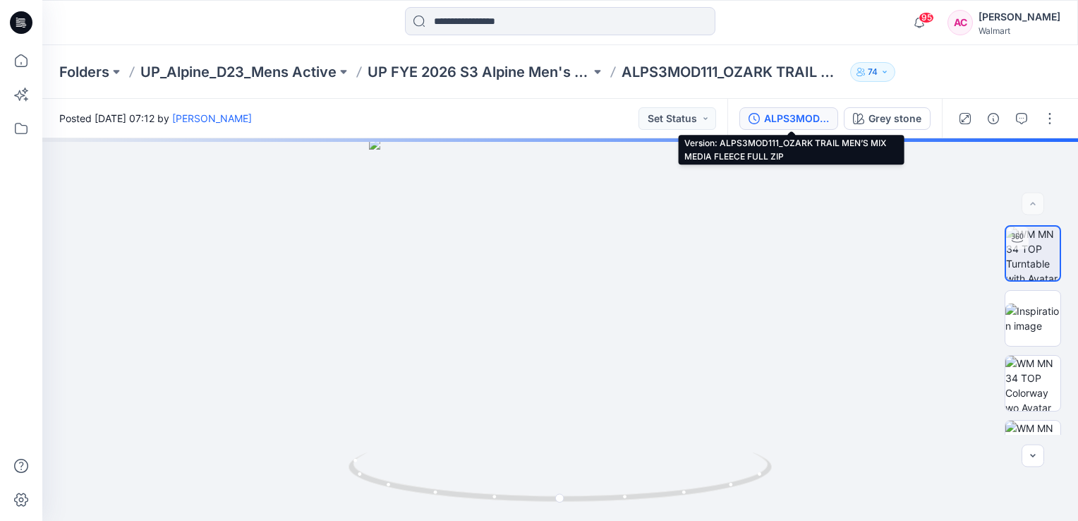
click at [799, 117] on div "ALPS3MOD111_OZARK TRAIL MEN’S MIX MEDIA FLEECE FULL ZIP" at bounding box center [796, 119] width 65 height 16
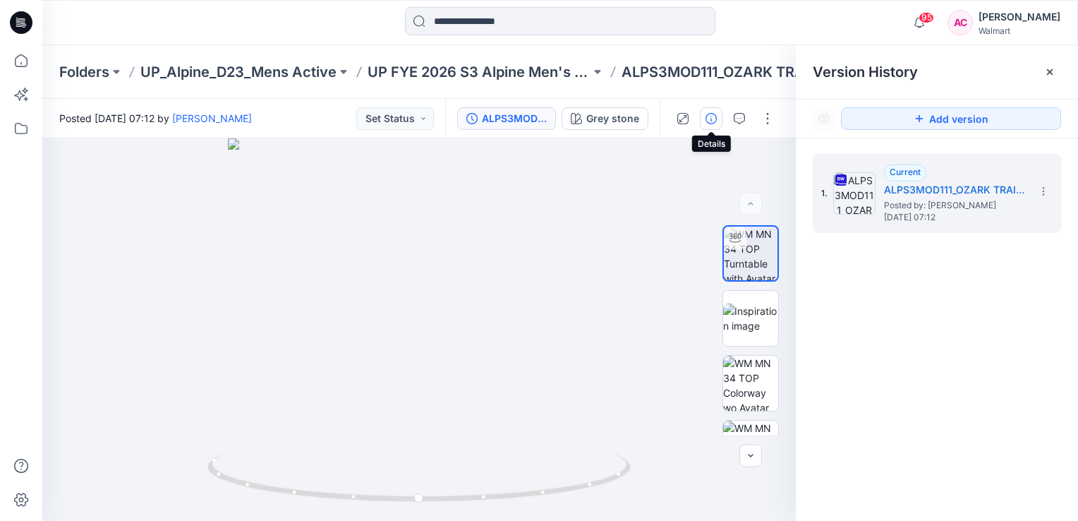
click at [709, 116] on icon "button" at bounding box center [711, 118] width 11 height 11
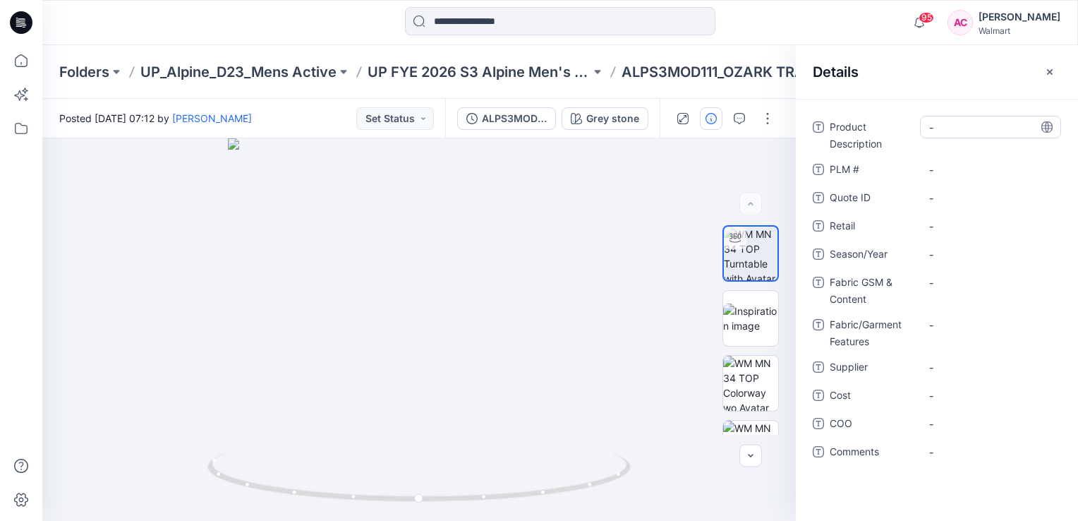
click at [956, 128] on Description "-" at bounding box center [990, 127] width 123 height 15
click at [967, 128] on Description "-" at bounding box center [990, 127] width 123 height 15
type textarea "**********"
click at [958, 128] on Description "-" at bounding box center [990, 127] width 123 height 15
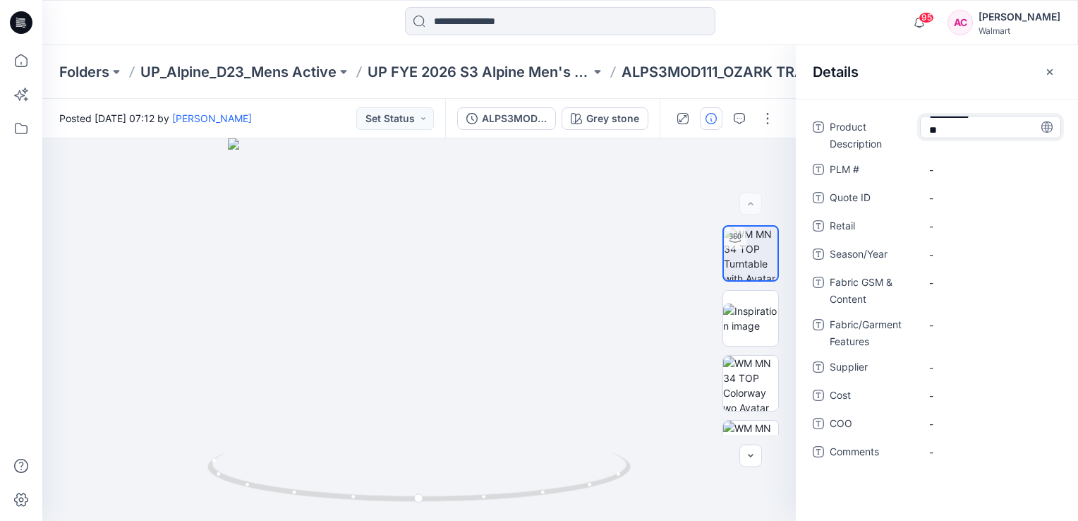
scroll to position [70, 0]
click at [939, 126] on textarea "**********" at bounding box center [990, 127] width 141 height 23
type textarea "**********"
click at [946, 124] on Description "-" at bounding box center [990, 127] width 123 height 15
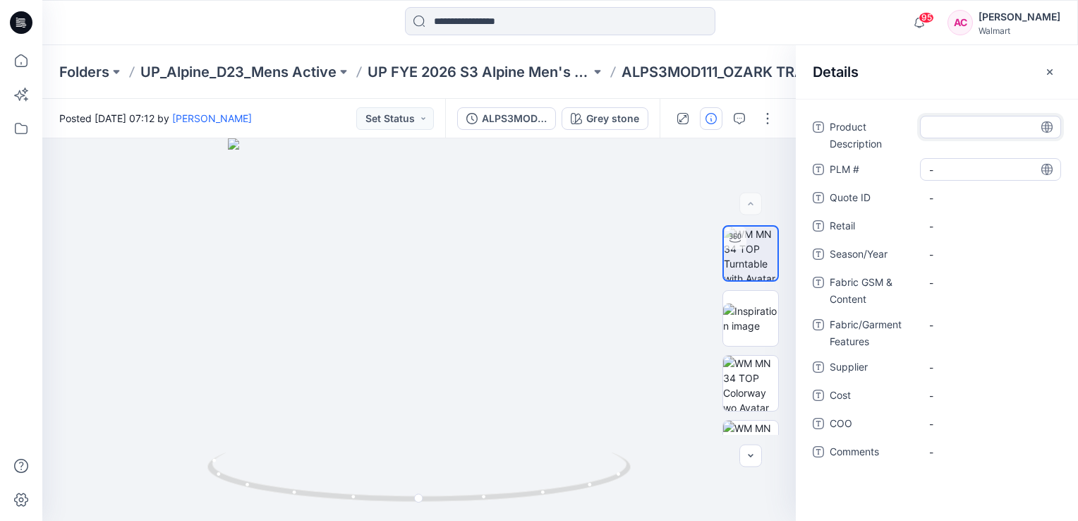
type textarea "**********"
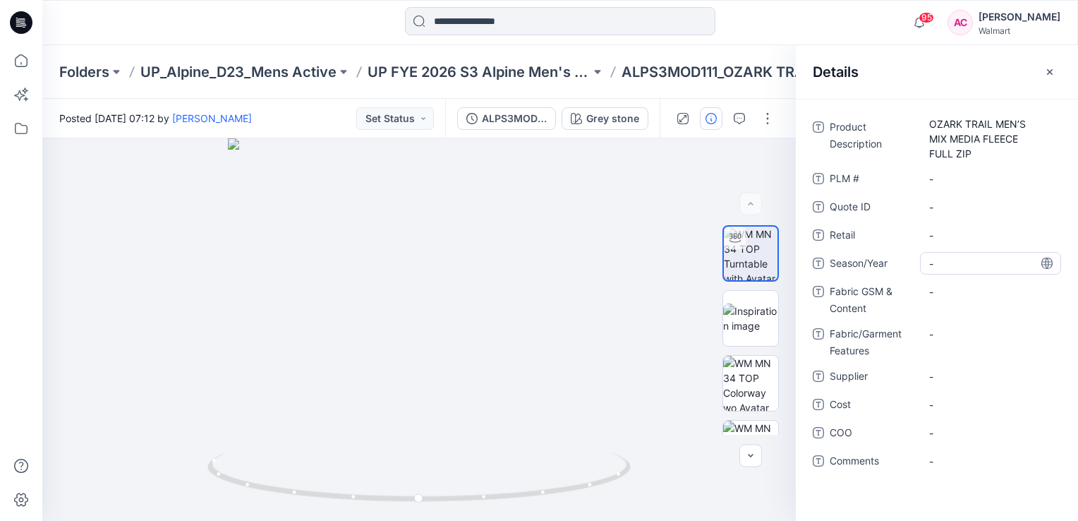
click at [945, 253] on div "-" at bounding box center [990, 263] width 141 height 23
click at [944, 260] on span "-" at bounding box center [990, 263] width 123 height 15
type textarea "*******"
click at [946, 291] on Content "-" at bounding box center [990, 291] width 123 height 15
click at [937, 293] on Content "-" at bounding box center [990, 291] width 123 height 15
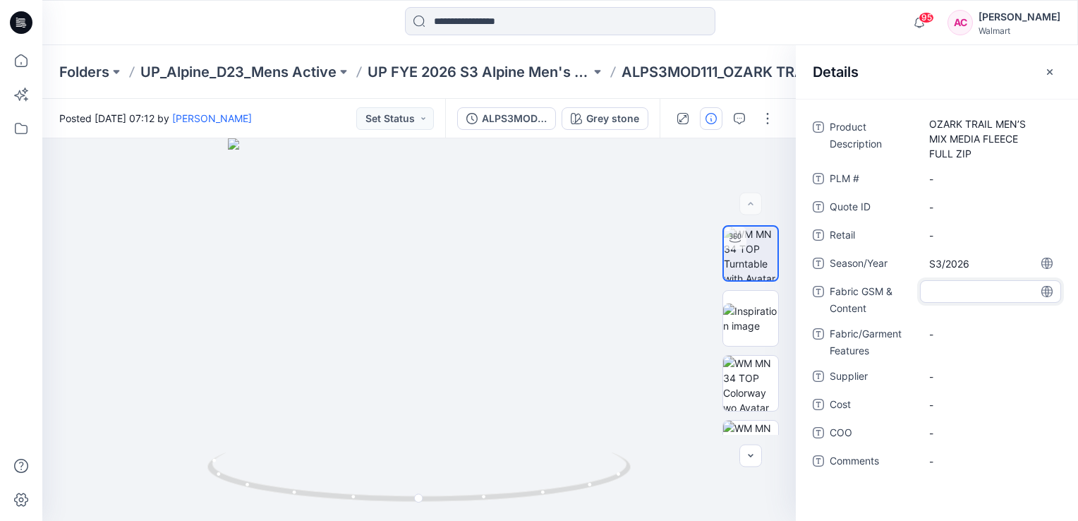
type textarea "**********"
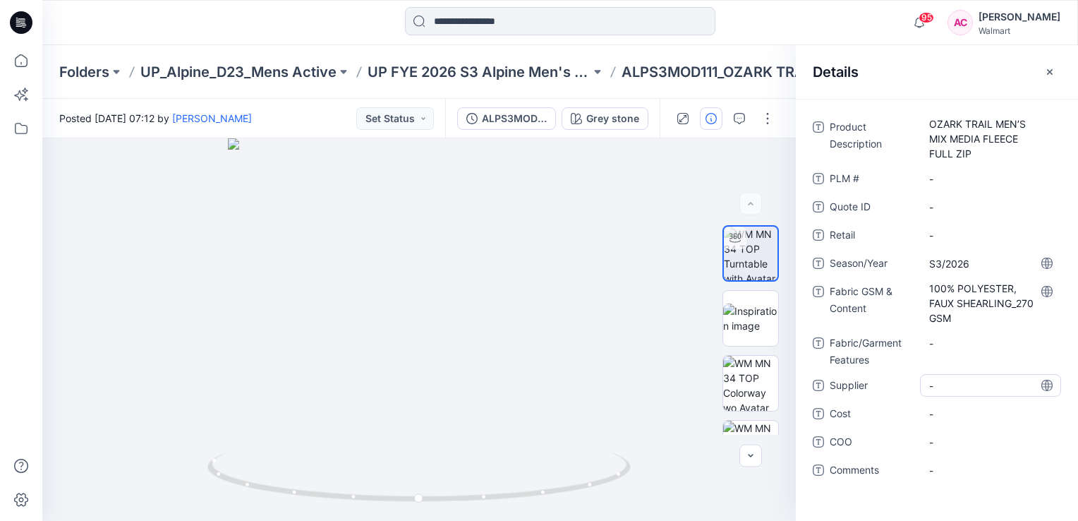
click at [951, 376] on div "-" at bounding box center [990, 385] width 141 height 23
click at [945, 387] on span "-" at bounding box center [990, 385] width 123 height 15
drag, startPoint x: 956, startPoint y: 382, endPoint x: 899, endPoint y: 366, distance: 58.9
click at [899, 366] on div "**********" at bounding box center [937, 307] width 248 height 382
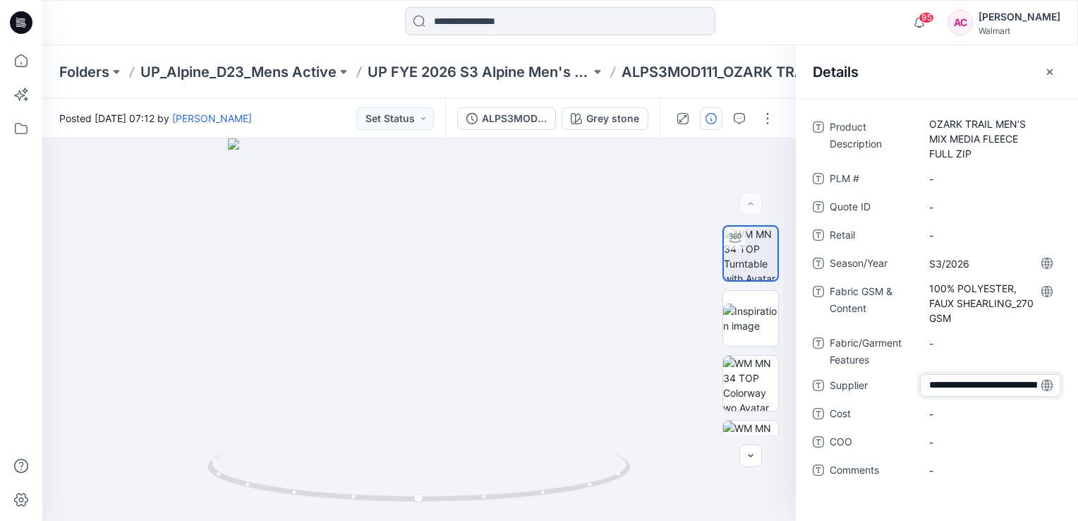
type textarea "*"
type textarea "**********"
click at [861, 500] on div "Product Description OZARK TRAIL MEN’S MIX MEDIA FLEECE FULL ZIP PLM # - Quote I…" at bounding box center [937, 310] width 282 height 422
drag, startPoint x: 1050, startPoint y: 69, endPoint x: 974, endPoint y: 116, distance: 89.3
click at [1050, 70] on icon "button" at bounding box center [1049, 71] width 11 height 11
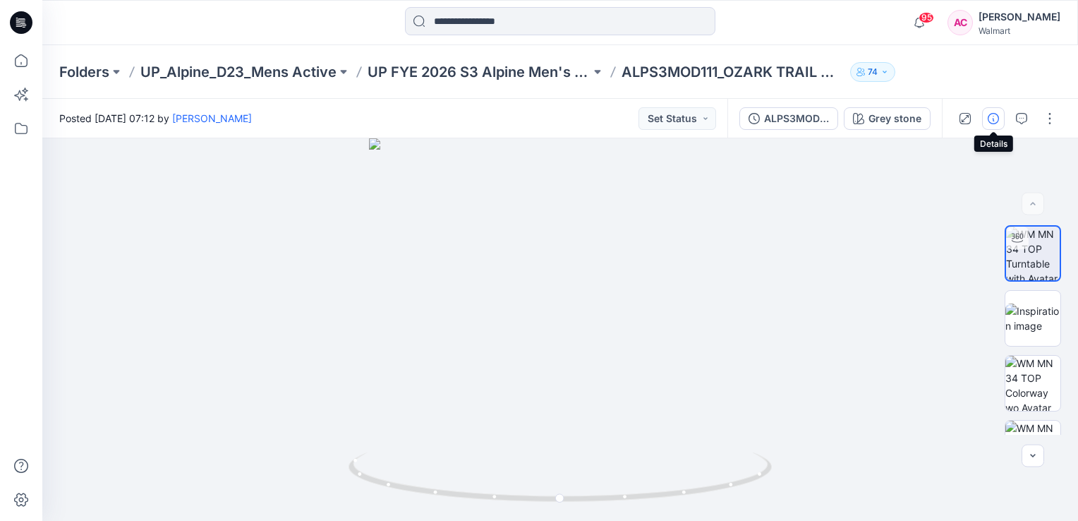
click at [999, 120] on icon "button" at bounding box center [993, 118] width 11 height 11
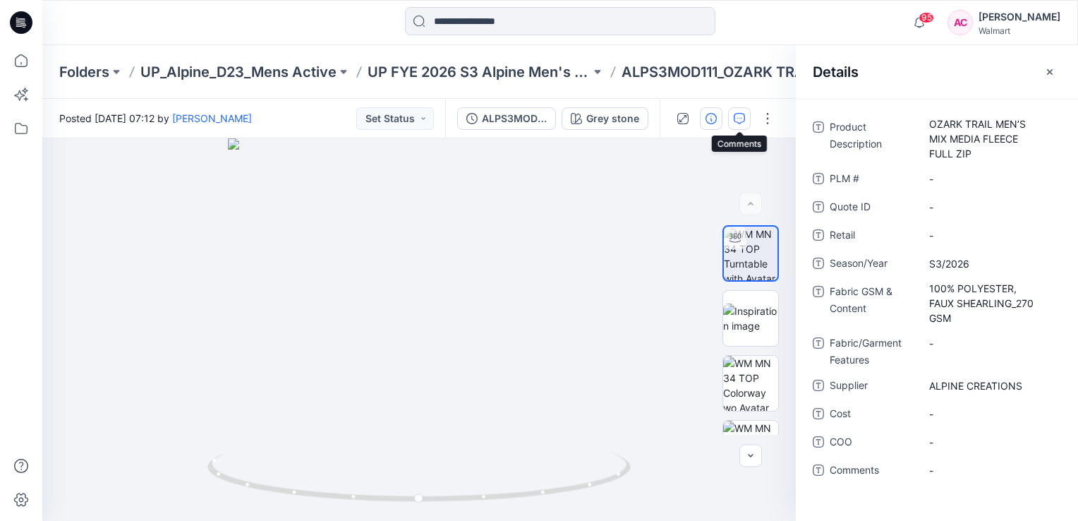
click at [734, 118] on icon "button" at bounding box center [739, 118] width 11 height 11
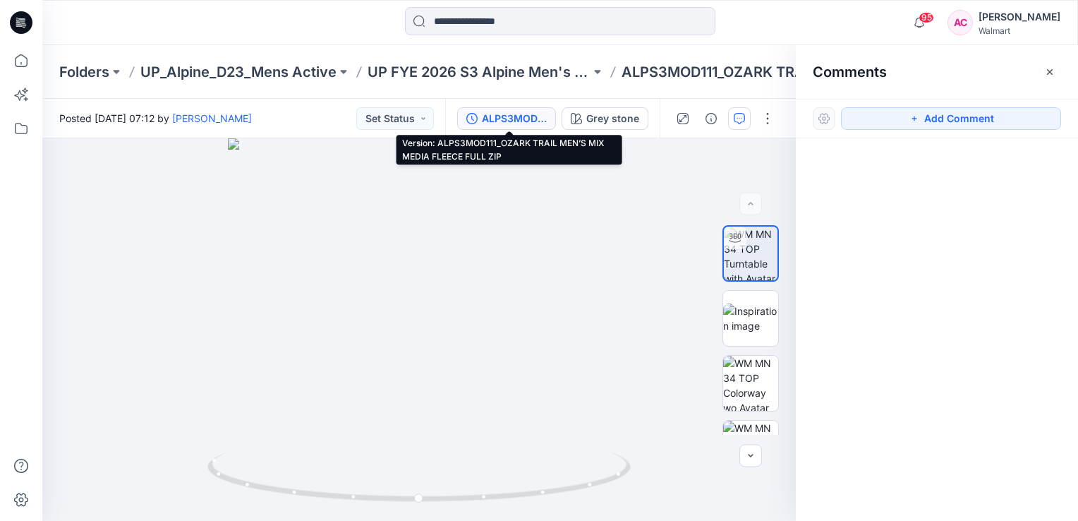
click at [497, 118] on div "ALPS3MOD111_OZARK TRAIL MEN’S MIX MEDIA FLEECE FULL ZIP" at bounding box center [514, 119] width 65 height 16
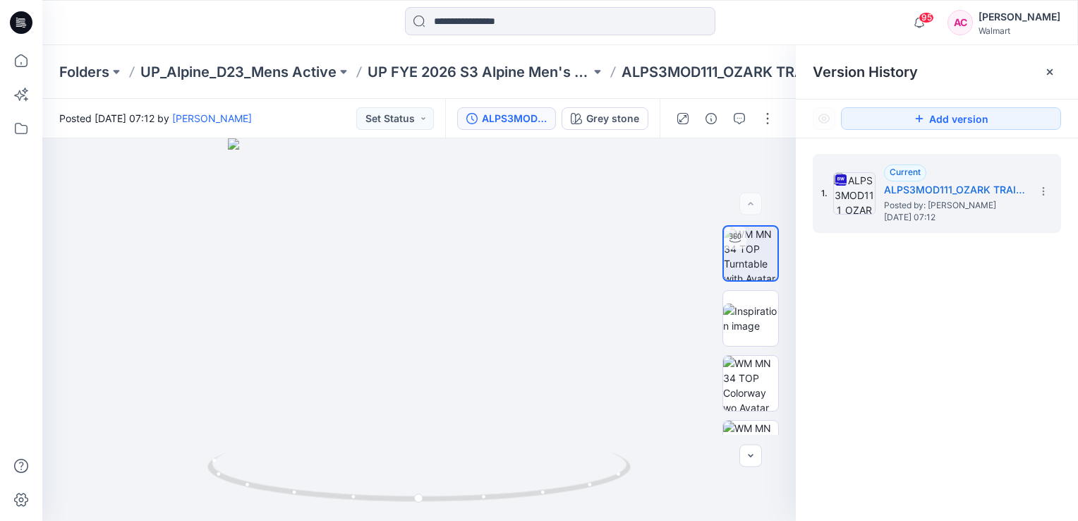
click at [983, 351] on div "1. Current ALPS3MOD111_OZARK TRAIL MEN’S MIX MEDIA FLEECE FULL ZIP Posted by: A…" at bounding box center [937, 339] width 282 height 403
click at [426, 118] on button "Set Status" at bounding box center [395, 118] width 78 height 23
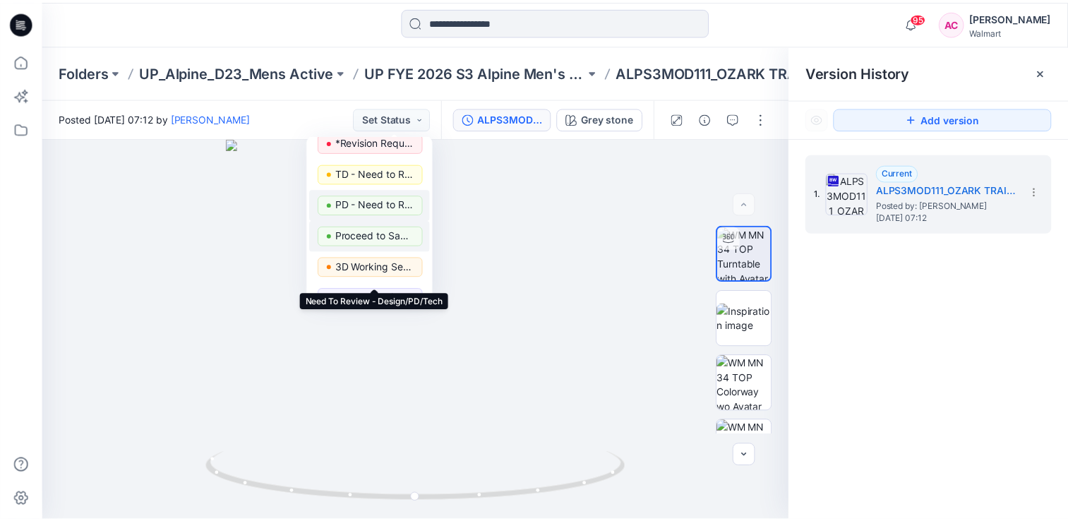
scroll to position [37, 0]
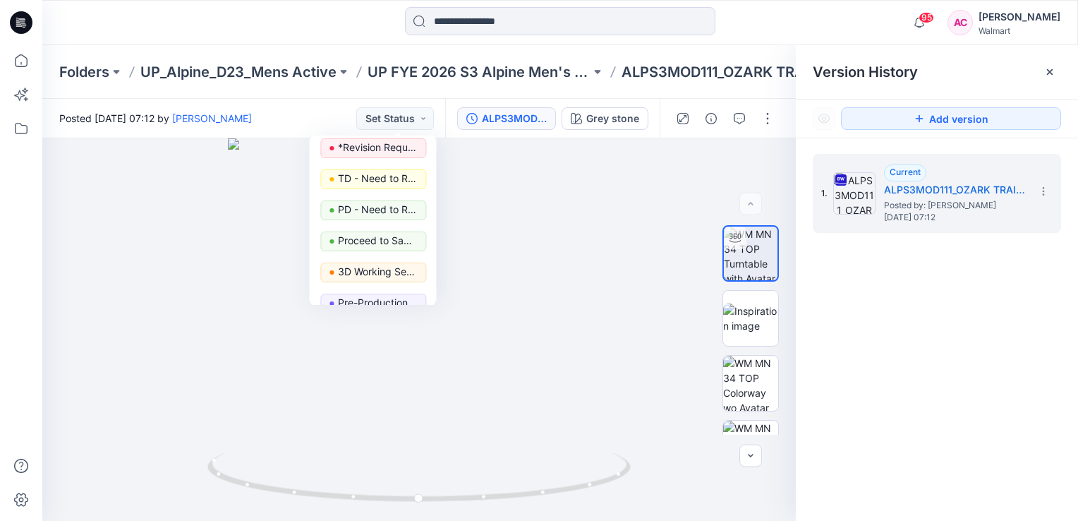
click at [881, 287] on div "1. Current ALPS3MOD111_OZARK TRAIL MEN’S MIX MEDIA FLEECE FULL ZIP Posted by: A…" at bounding box center [937, 339] width 282 height 403
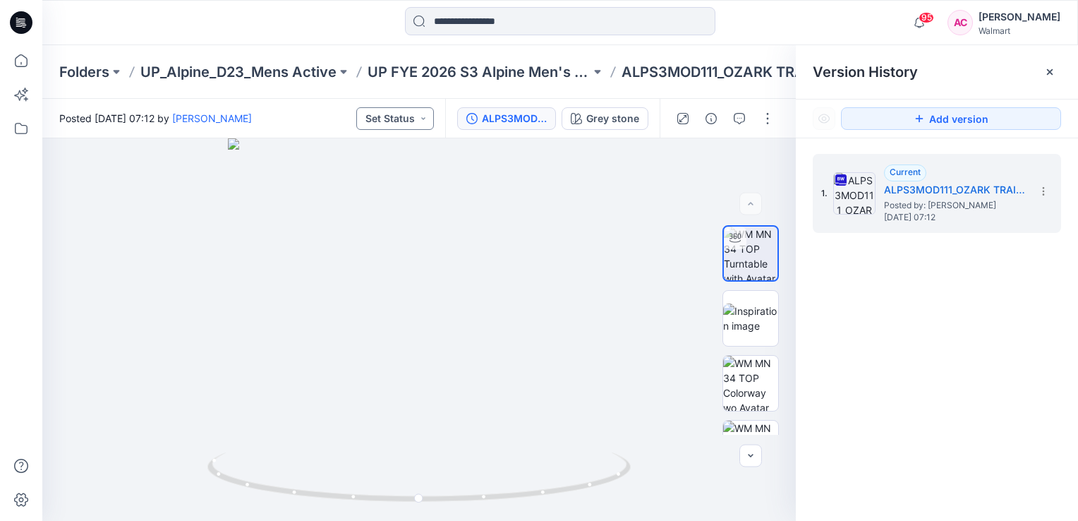
click at [428, 116] on button "Set Status" at bounding box center [395, 118] width 78 height 23
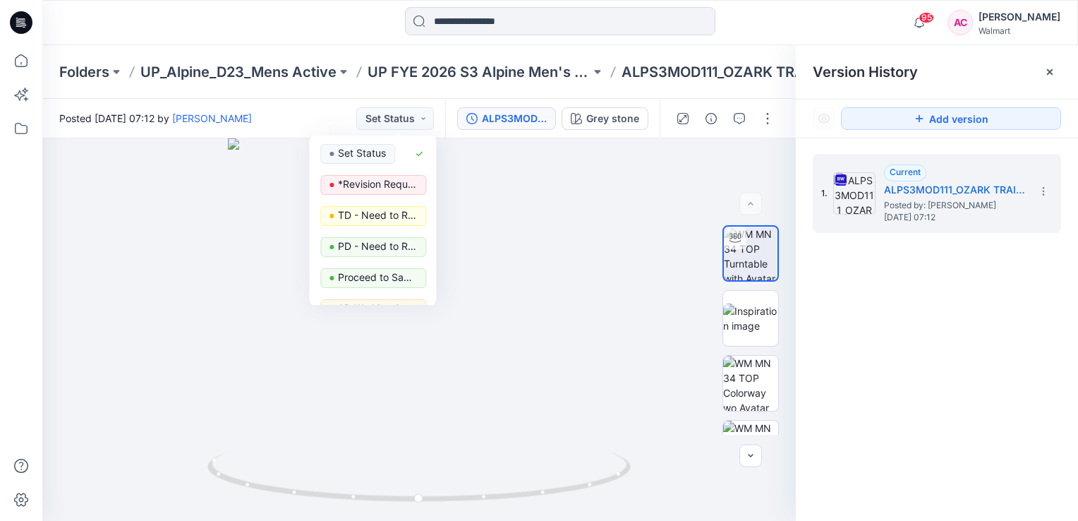
click at [929, 320] on div "1. Current ALPS3MOD111_OZARK TRAIL MEN’S MIX MEDIA FLEECE FULL ZIP Posted by: A…" at bounding box center [937, 339] width 282 height 403
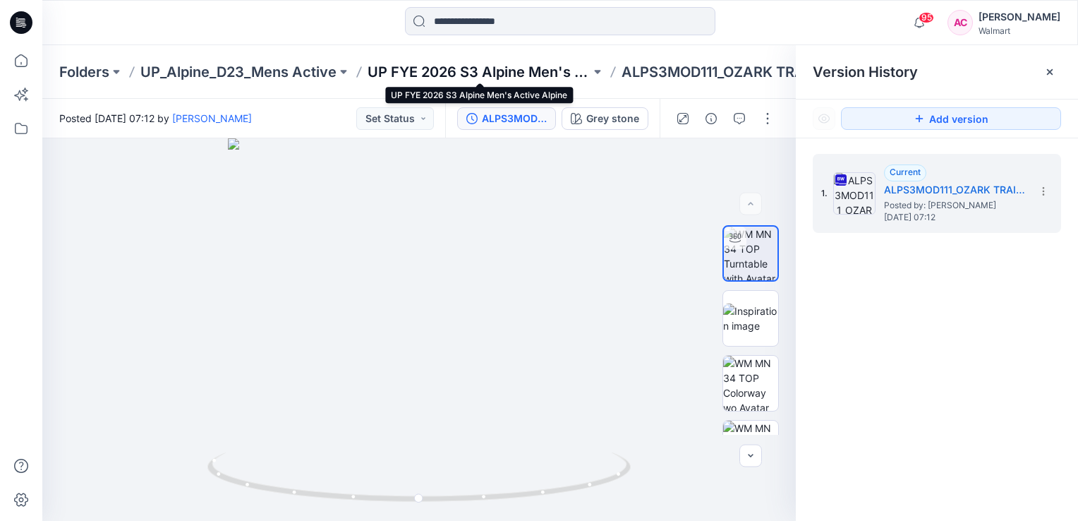
click at [375, 74] on p "UP FYE 2026 S3 Alpine Men's Active Alpine" at bounding box center [479, 72] width 223 height 20
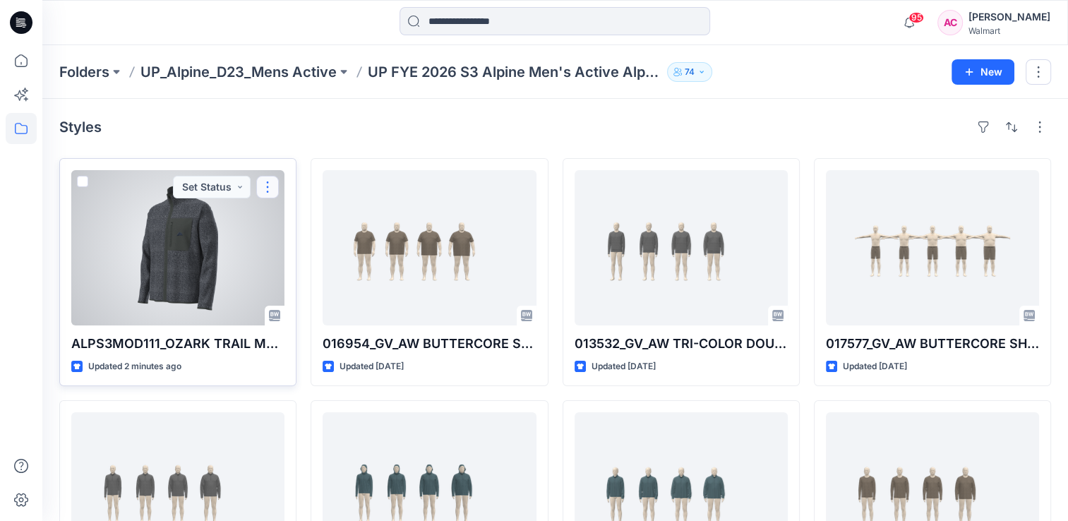
click at [271, 187] on button "button" at bounding box center [267, 187] width 23 height 23
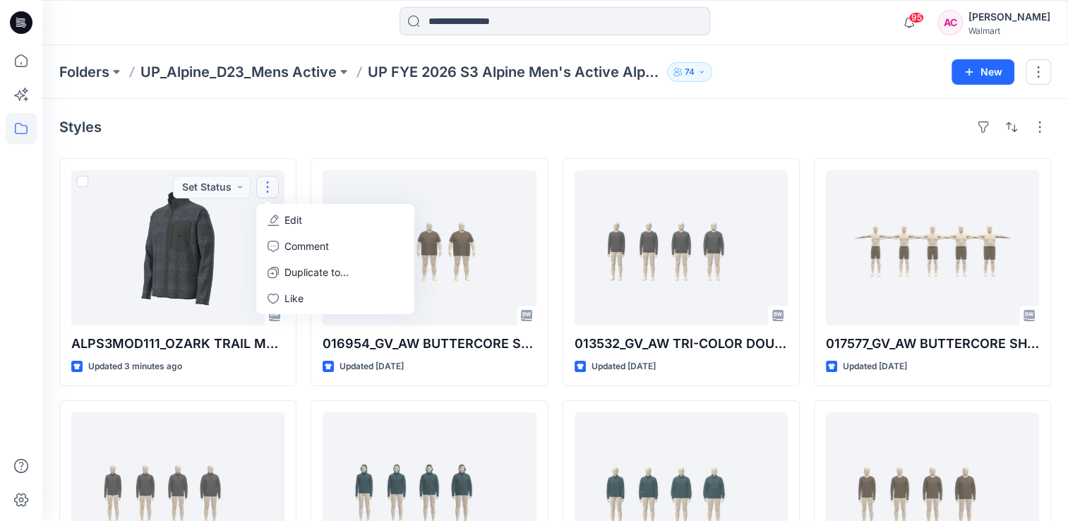
click at [287, 134] on div "Styles" at bounding box center [555, 127] width 992 height 23
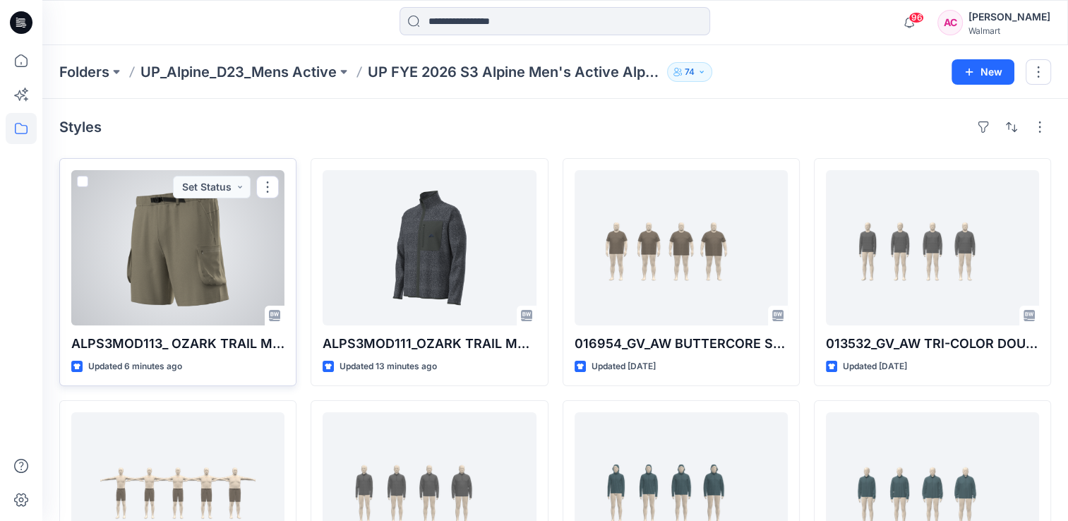
click at [150, 254] on div at bounding box center [177, 247] width 213 height 155
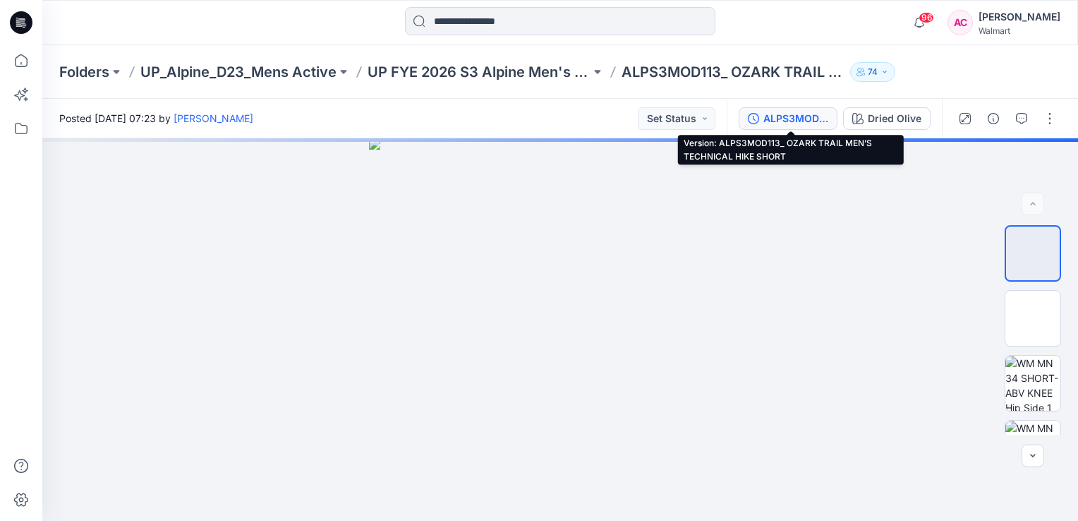
click at [776, 114] on div "ALPS3MOD113_ OZARK TRAIL MEN’S TECHNICAL HIKE SHORT" at bounding box center [796, 119] width 65 height 16
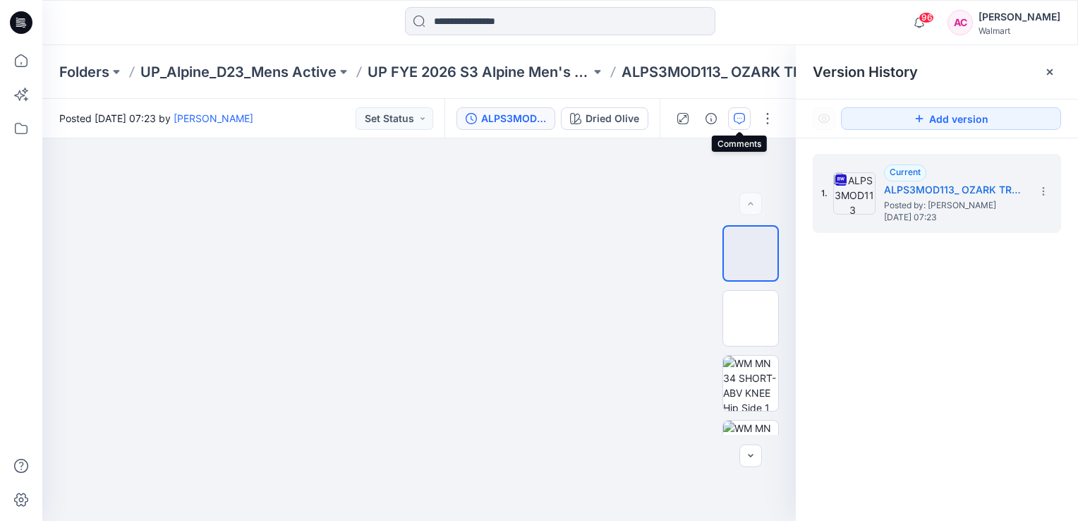
click at [737, 116] on icon "button" at bounding box center [739, 118] width 11 height 11
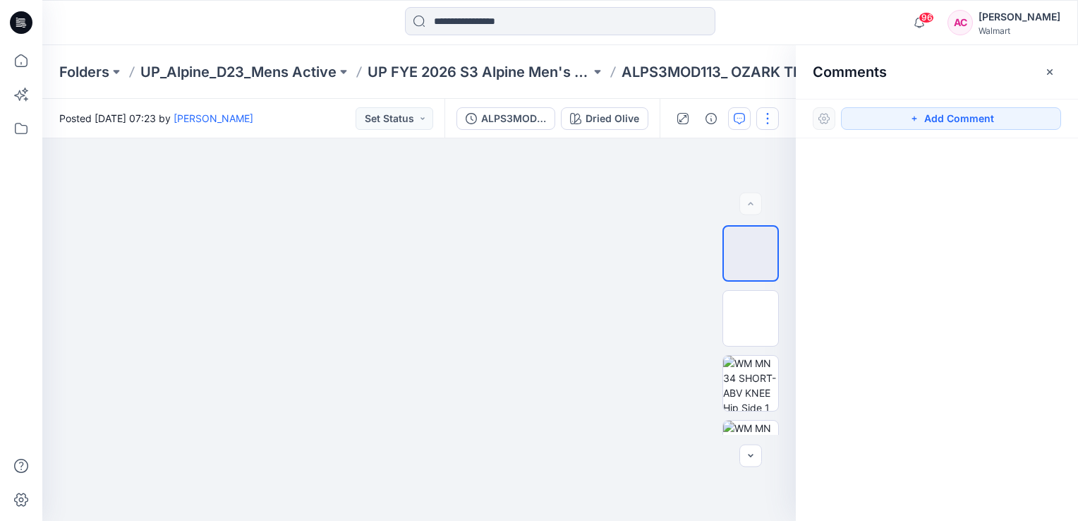
click at [770, 119] on button "button" at bounding box center [768, 118] width 23 height 23
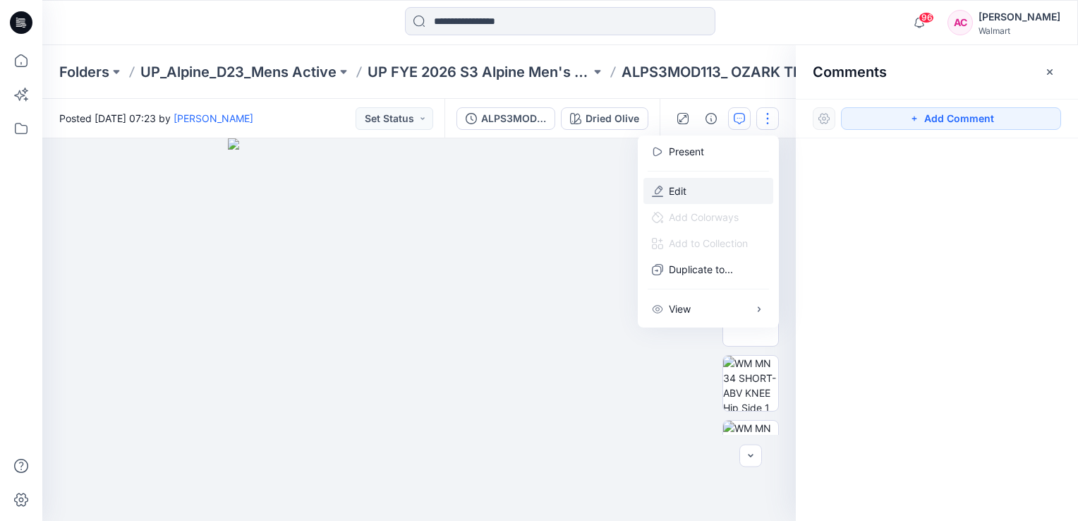
click at [673, 185] on p "Edit" at bounding box center [678, 190] width 18 height 15
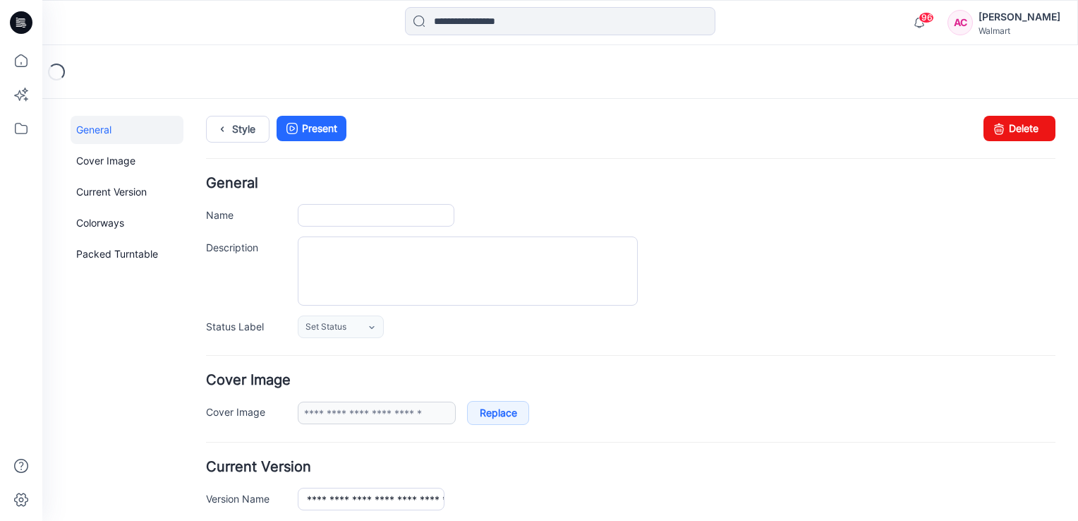
type input "**********"
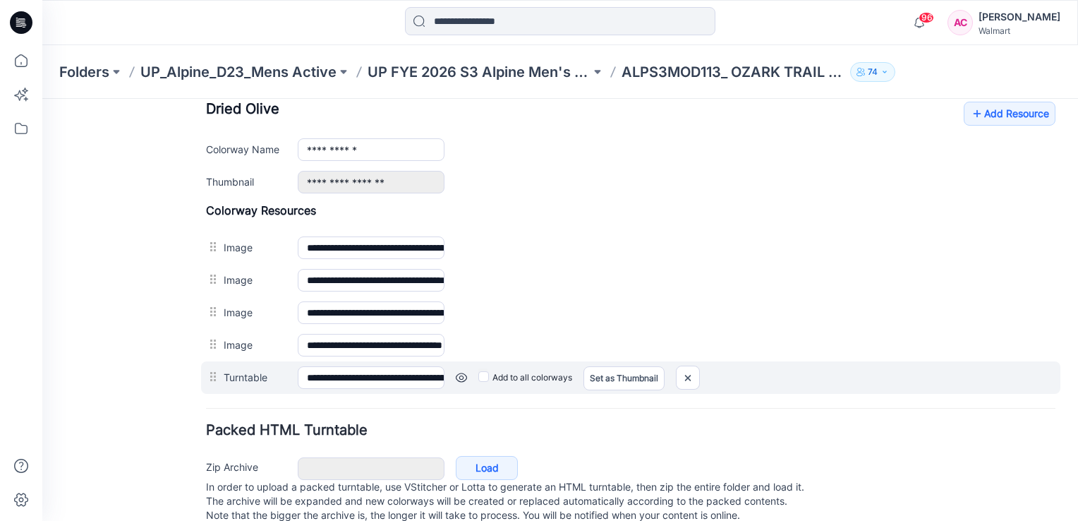
scroll to position [565, 0]
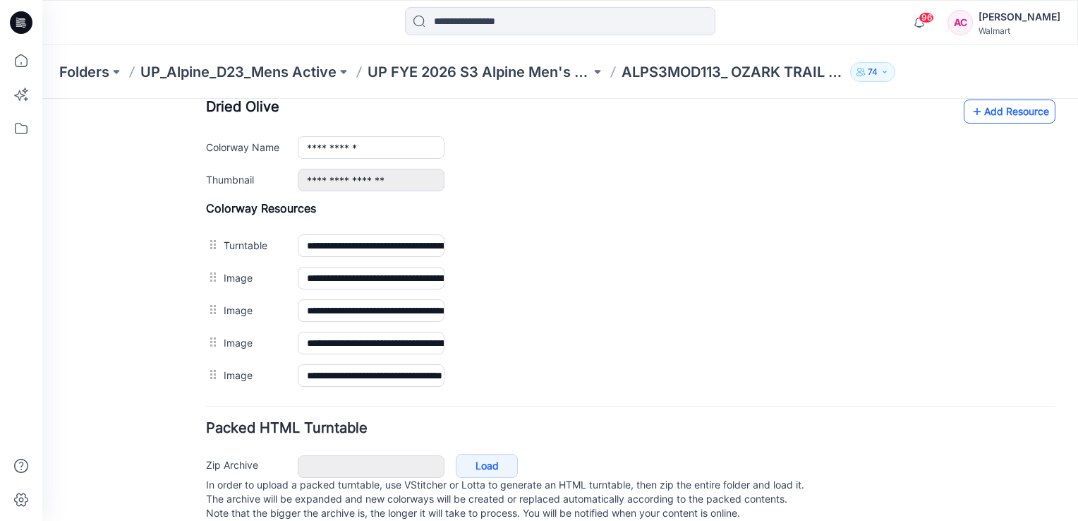
click at [1006, 114] on link "Add Resource" at bounding box center [1010, 112] width 92 height 24
click at [987, 117] on link "Add Resource" at bounding box center [1010, 112] width 92 height 24
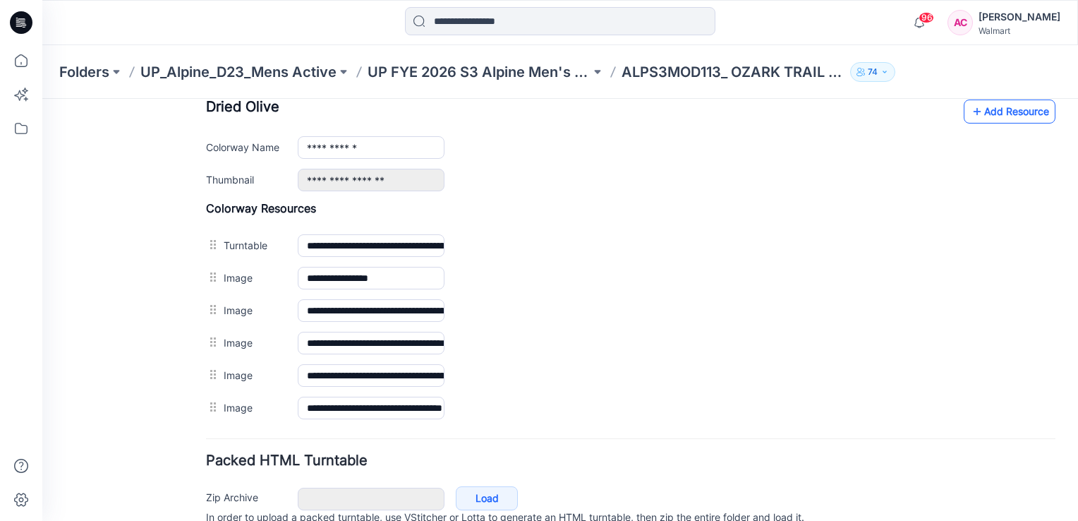
click at [1016, 108] on link "Add Resource" at bounding box center [1010, 112] width 92 height 24
click at [996, 108] on link "Add Resource" at bounding box center [1010, 112] width 92 height 24
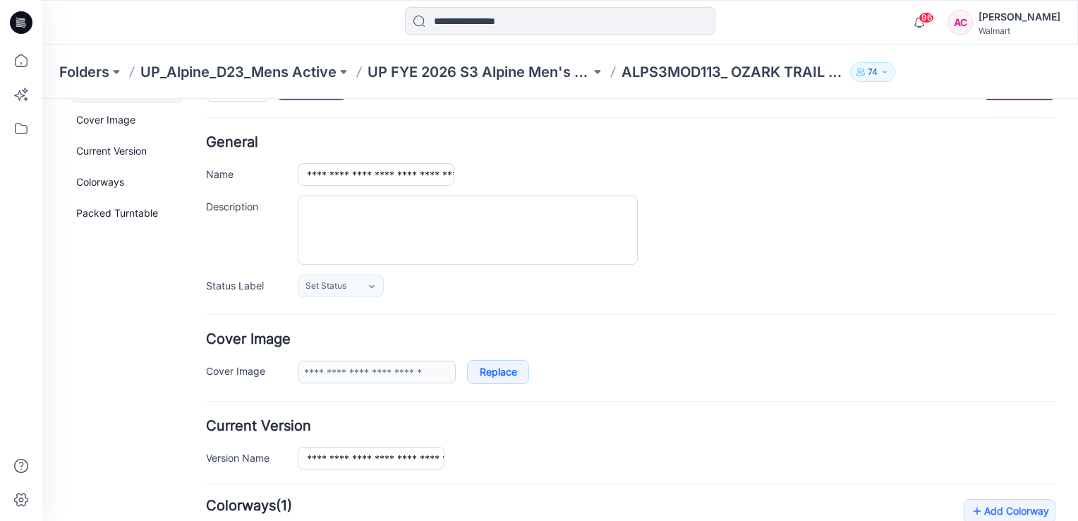
scroll to position [0, 0]
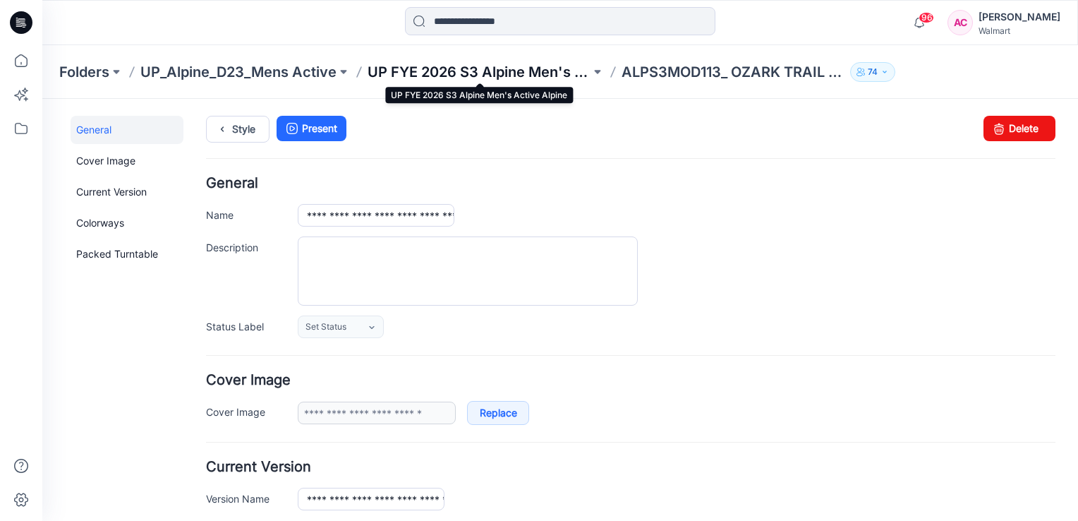
click at [548, 73] on p "UP FYE 2026 S3 Alpine Men's Active Alpine" at bounding box center [479, 72] width 223 height 20
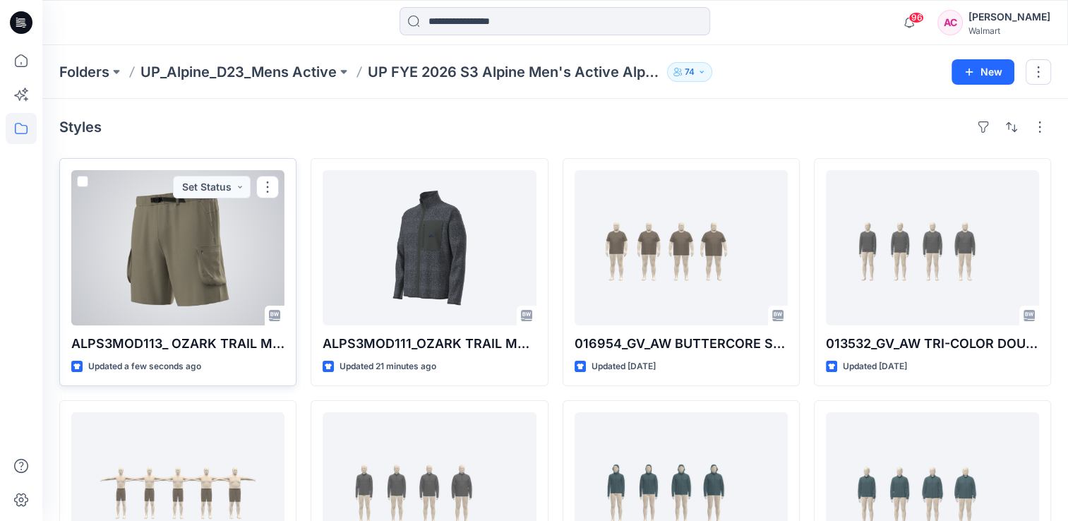
click at [169, 260] on div at bounding box center [177, 247] width 213 height 155
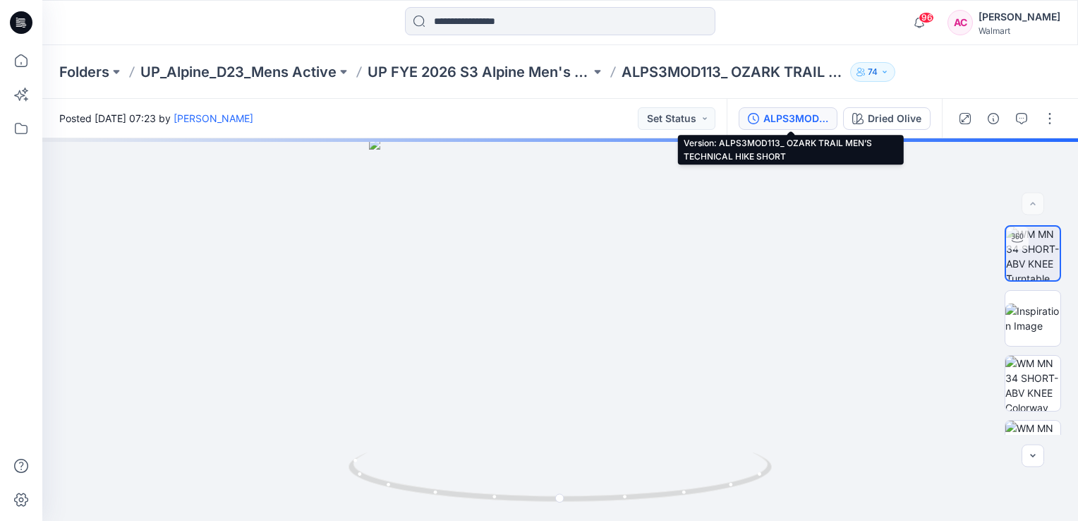
click at [790, 119] on div "ALPS3MOD113_ OZARK TRAIL MEN’S TECHNICAL HIKE SHORT" at bounding box center [796, 119] width 65 height 16
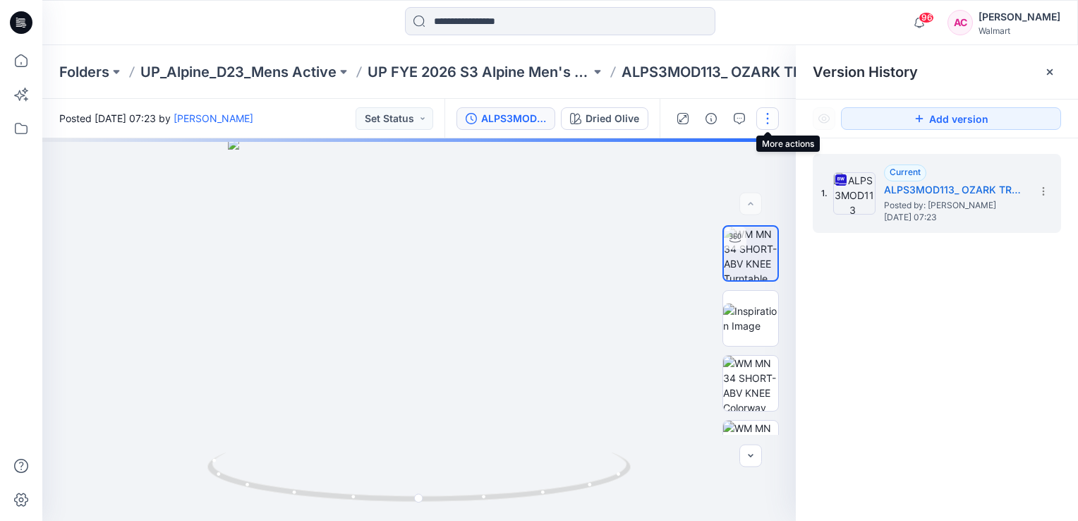
click at [769, 117] on button "button" at bounding box center [768, 118] width 23 height 23
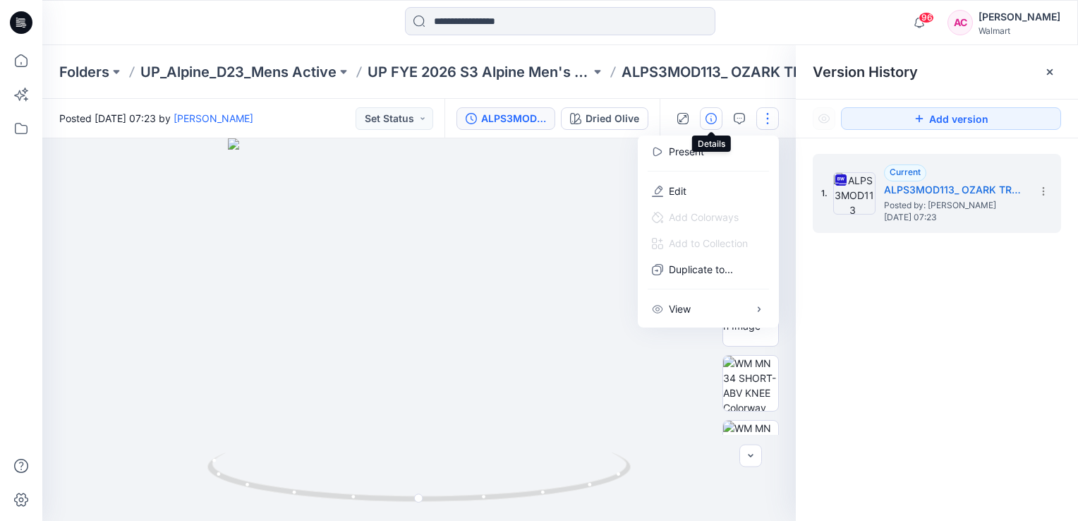
click at [714, 117] on icon "button" at bounding box center [711, 118] width 11 height 11
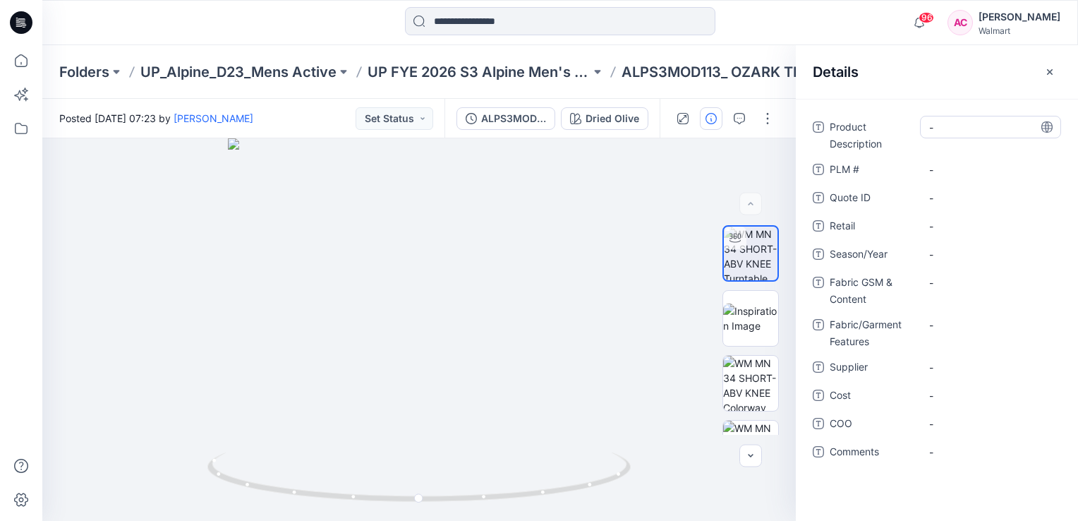
click at [942, 126] on Description "-" at bounding box center [990, 127] width 123 height 15
type textarea "**********"
click at [966, 256] on span "-" at bounding box center [990, 254] width 123 height 15
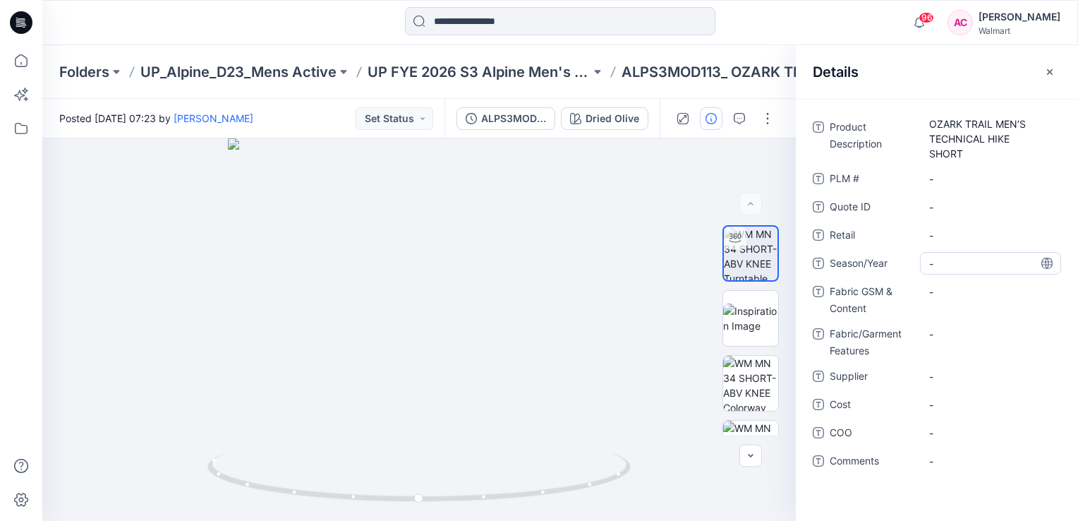
click at [948, 264] on span "-" at bounding box center [990, 263] width 123 height 15
type textarea "*******"
click at [956, 293] on Content "-" at bounding box center [990, 291] width 123 height 15
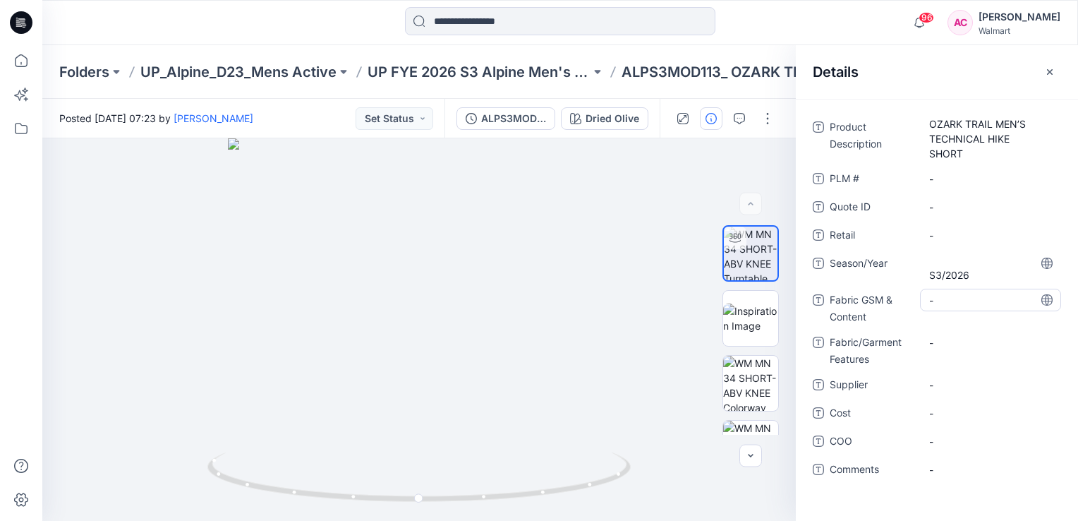
click at [947, 301] on Content "-" at bounding box center [990, 300] width 123 height 15
type textarea "**********"
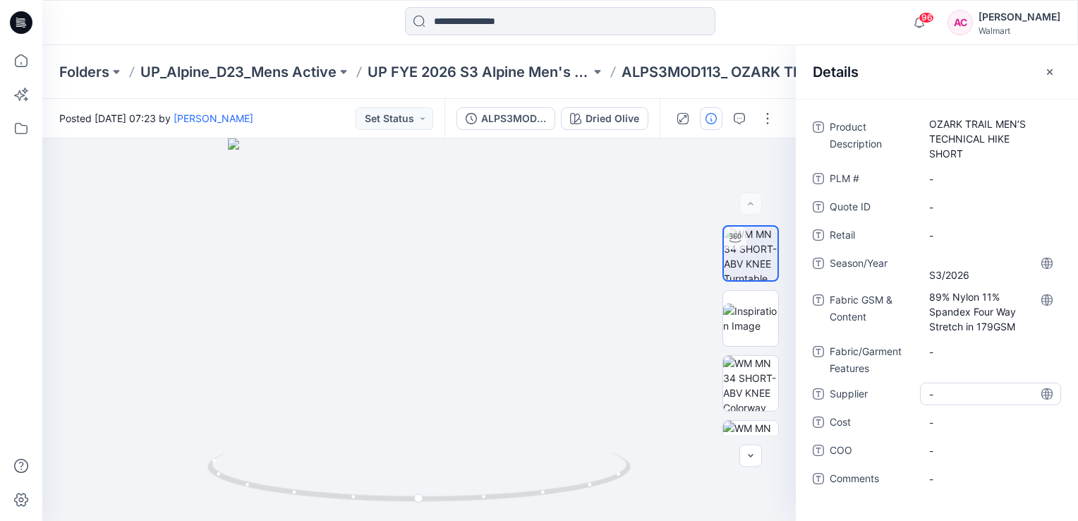
click at [955, 385] on div "-" at bounding box center [990, 393] width 141 height 23
click at [954, 397] on span "-" at bounding box center [990, 394] width 123 height 15
type textarea "**********"
click at [838, 502] on div "Product Description OZARK TRAIL MEN’S TECHNICAL HIKE SHORT PLM # - Quote ID - R…" at bounding box center [937, 315] width 248 height 399
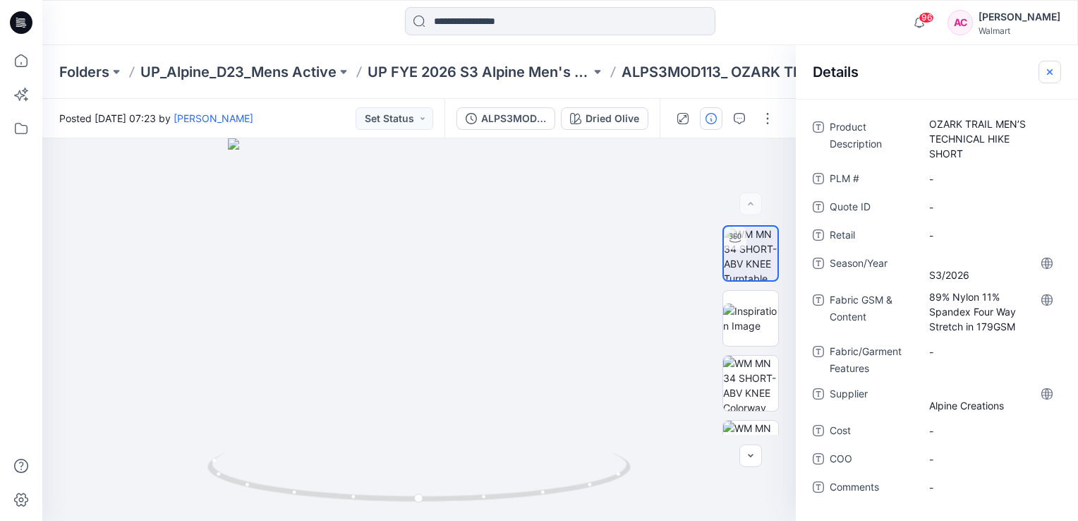
click at [1043, 73] on button "button" at bounding box center [1050, 72] width 23 height 23
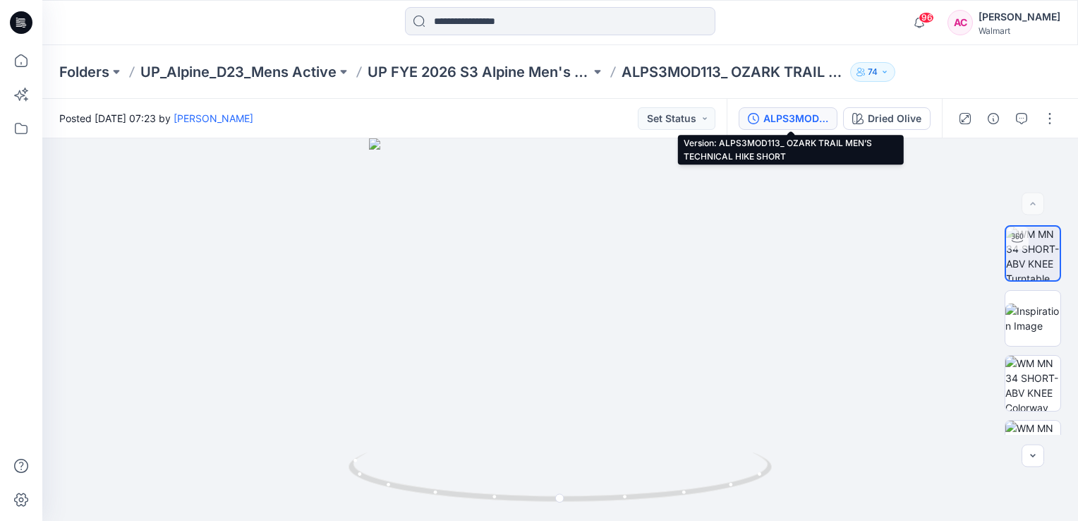
click at [786, 112] on div "ALPS3MOD113_ OZARK TRAIL MEN’S TECHNICAL HIKE SHORT" at bounding box center [796, 119] width 65 height 16
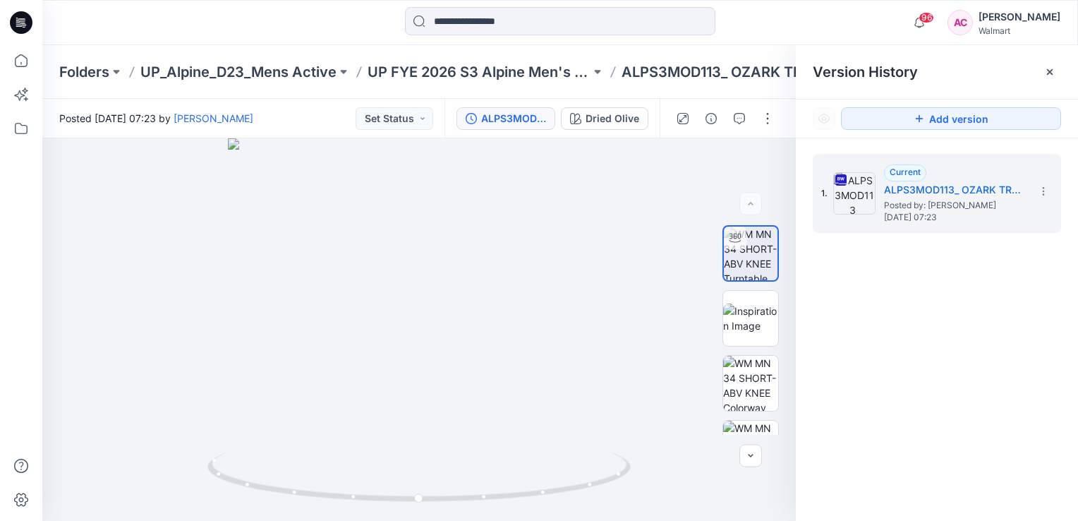
click at [922, 392] on div "1. Current ALPS3MOD113_ OZARK TRAIL MEN’S TECHNICAL HIKE SHORT Posted by: [PERS…" at bounding box center [937, 339] width 282 height 403
click at [771, 122] on button "button" at bounding box center [768, 118] width 23 height 23
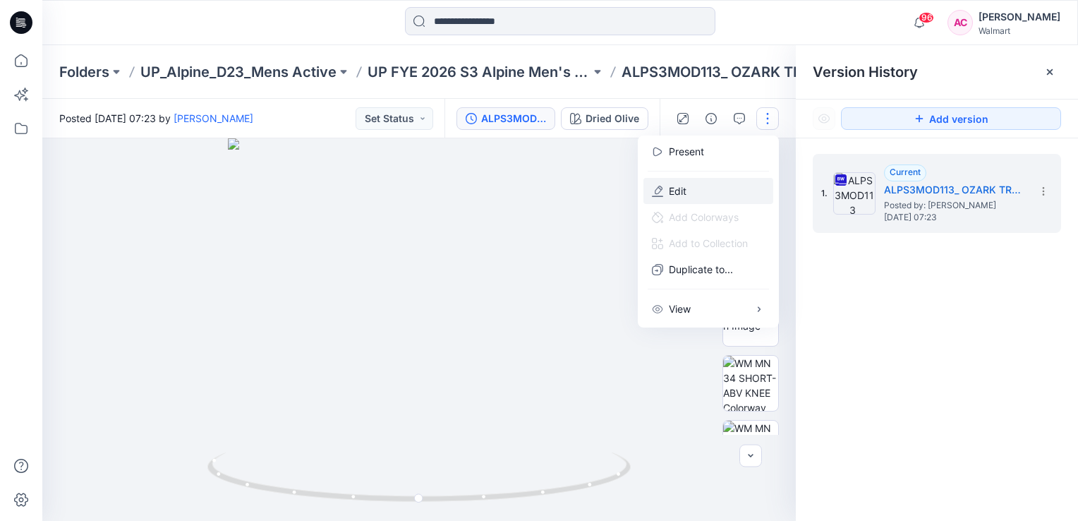
click at [688, 196] on button "Edit" at bounding box center [709, 191] width 130 height 26
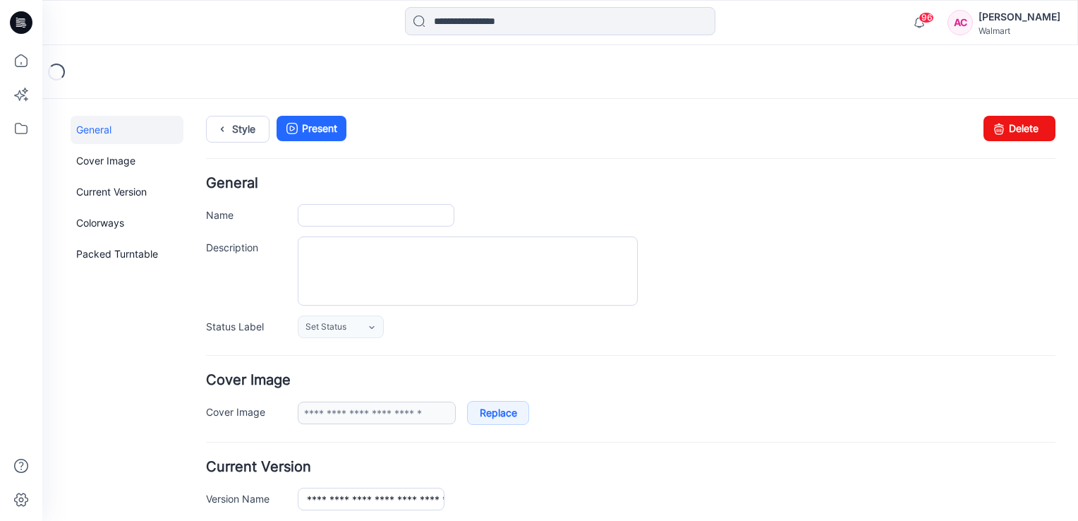
type input "**********"
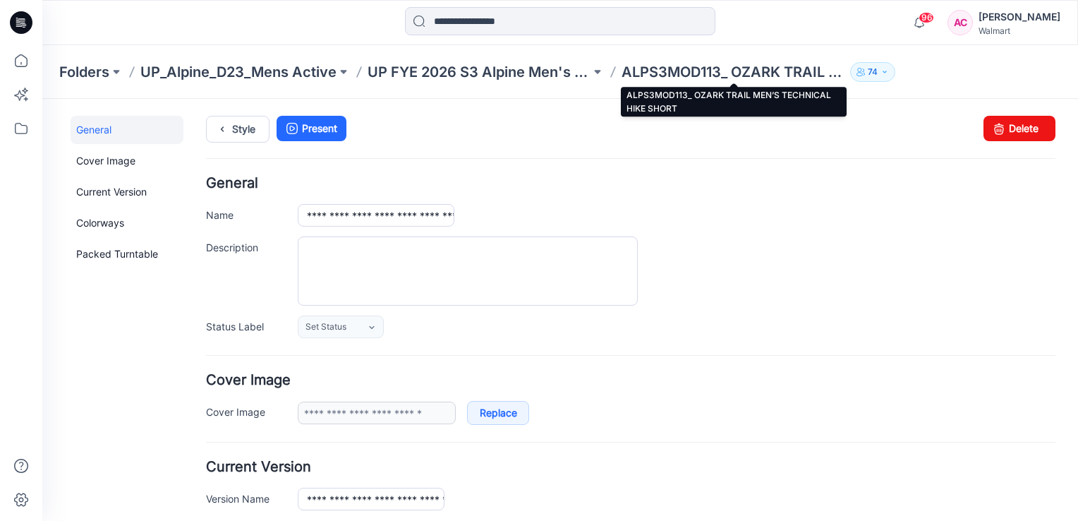
click at [666, 69] on p "ALPS3MOD113_ OZARK TRAIL MEN’S TECHNICAL HIKE SHORT" at bounding box center [733, 72] width 223 height 20
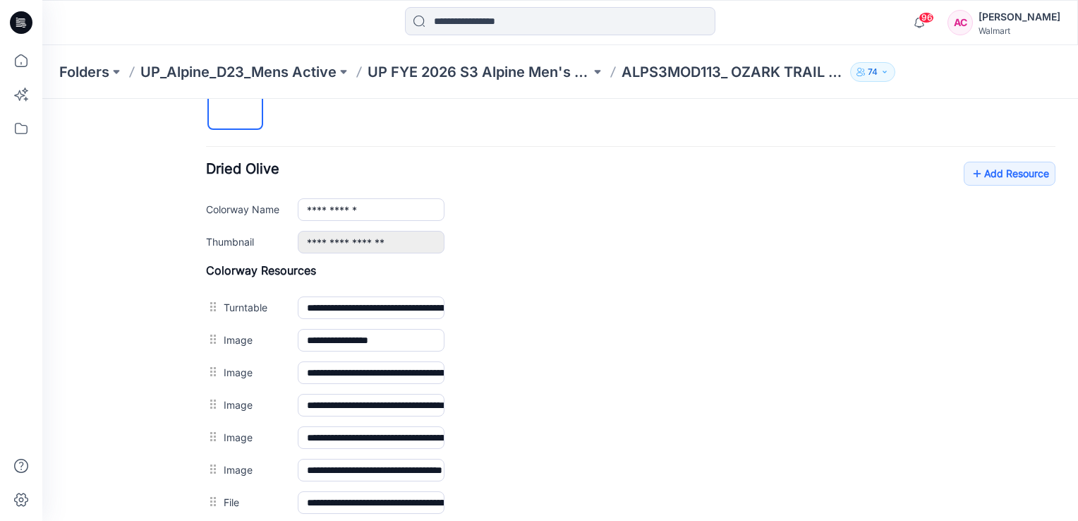
scroll to position [482, 0]
